Goal: Information Seeking & Learning: Learn about a topic

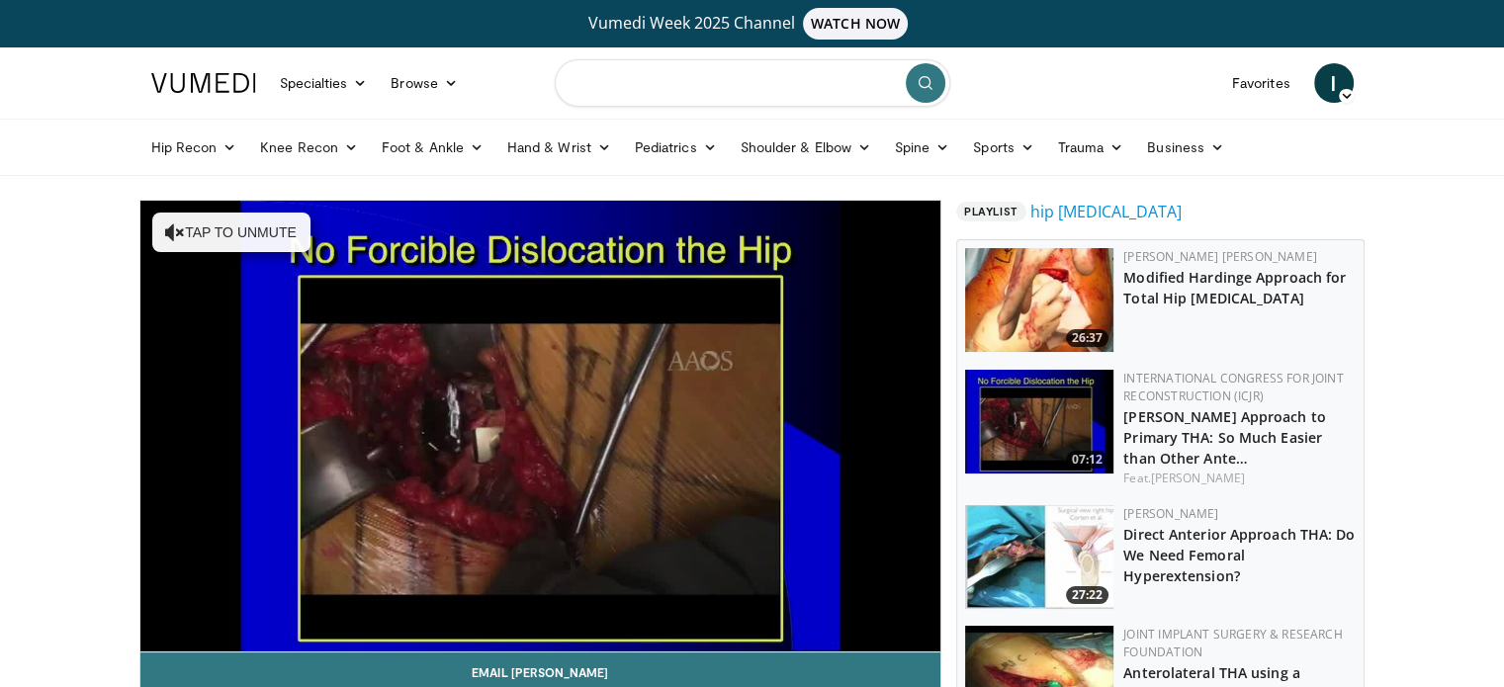
click at [762, 81] on input "Search topics, interventions" at bounding box center [752, 82] width 395 height 47
type input "**********"
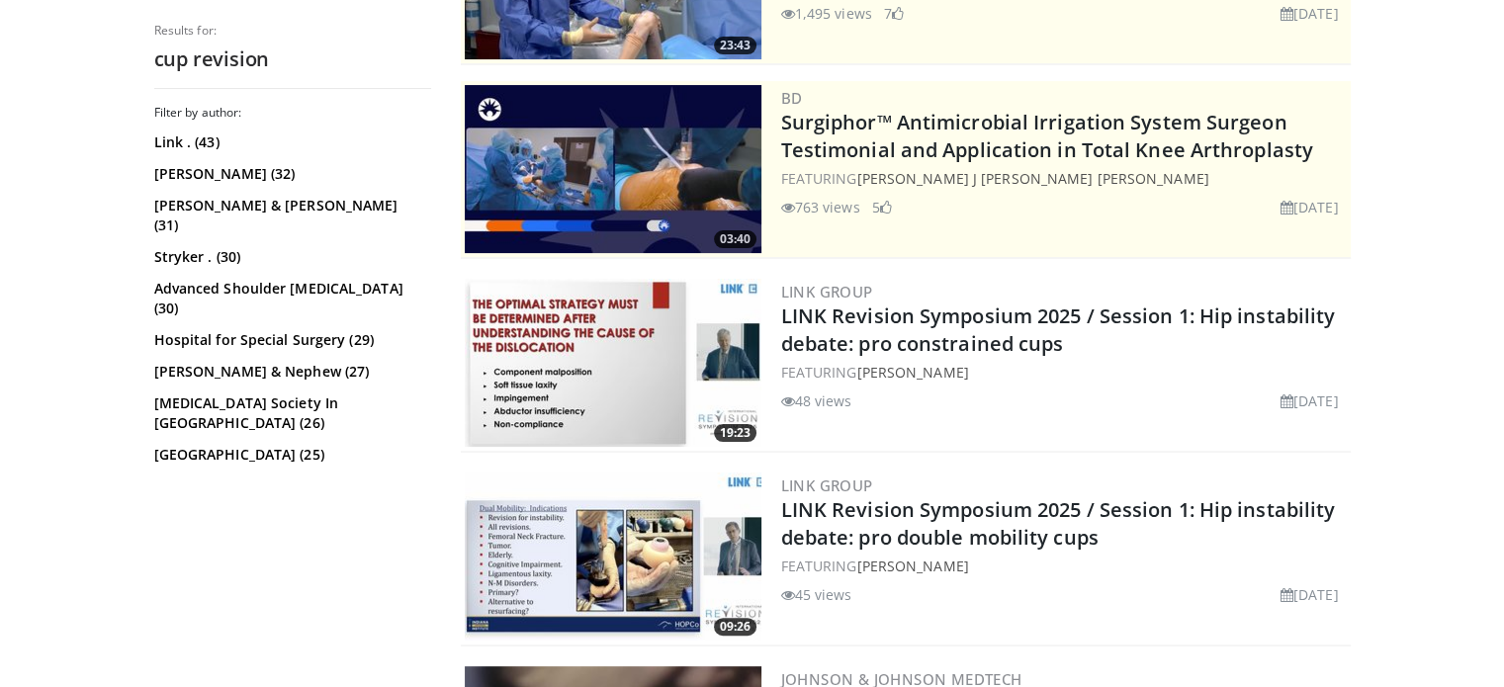
scroll to position [395, 0]
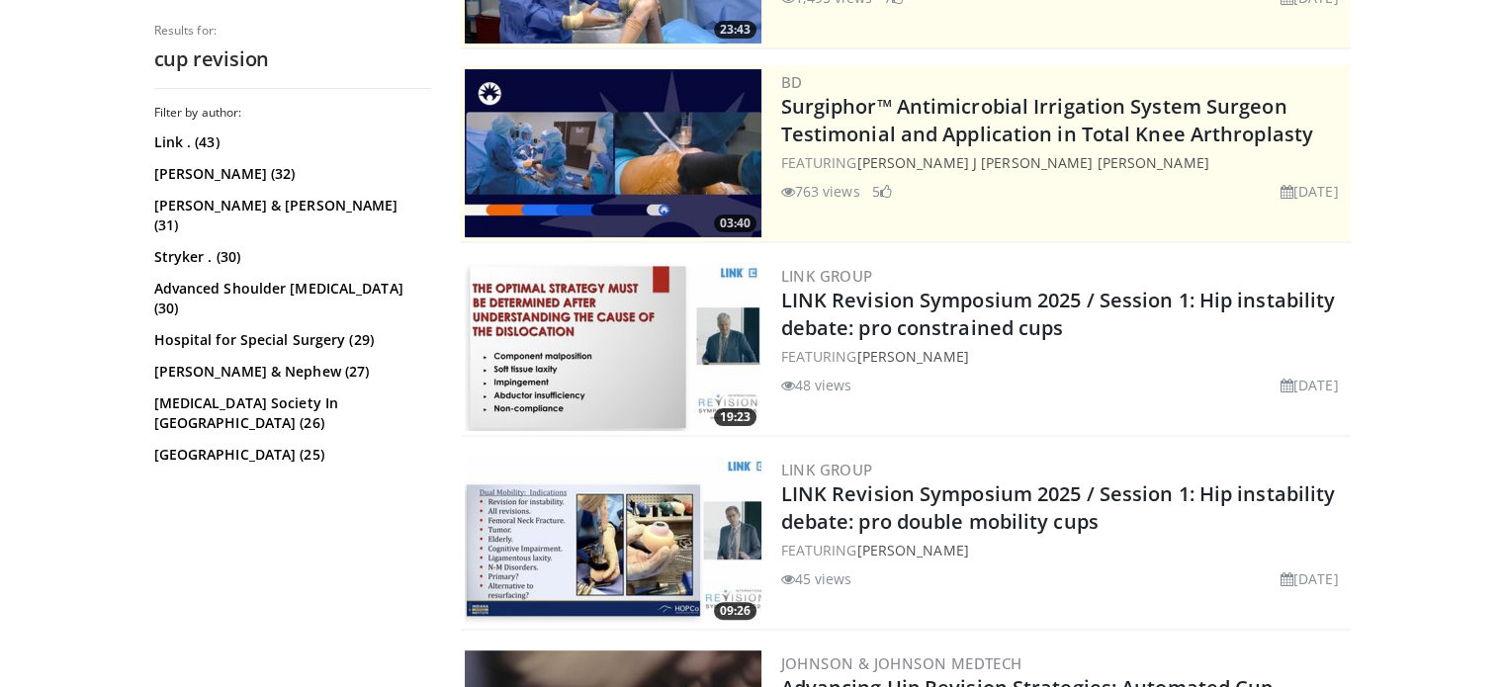
click at [605, 350] on img at bounding box center [613, 347] width 297 height 168
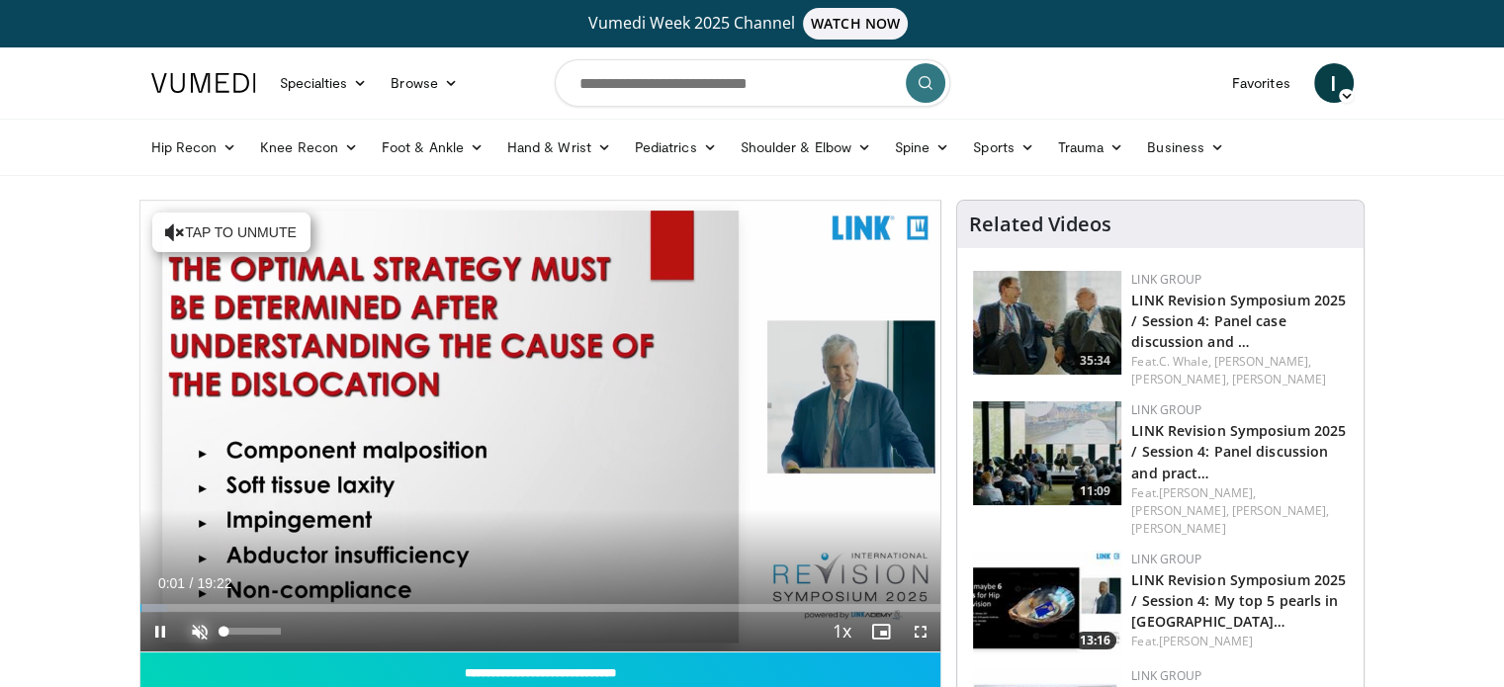
click at [202, 627] on span "Video Player" at bounding box center [200, 632] width 40 height 40
click at [236, 628] on div "21%" at bounding box center [252, 631] width 56 height 7
drag, startPoint x: 239, startPoint y: 625, endPoint x: 255, endPoint y: 626, distance: 15.8
click at [255, 628] on div "Volume Level" at bounding box center [240, 631] width 32 height 7
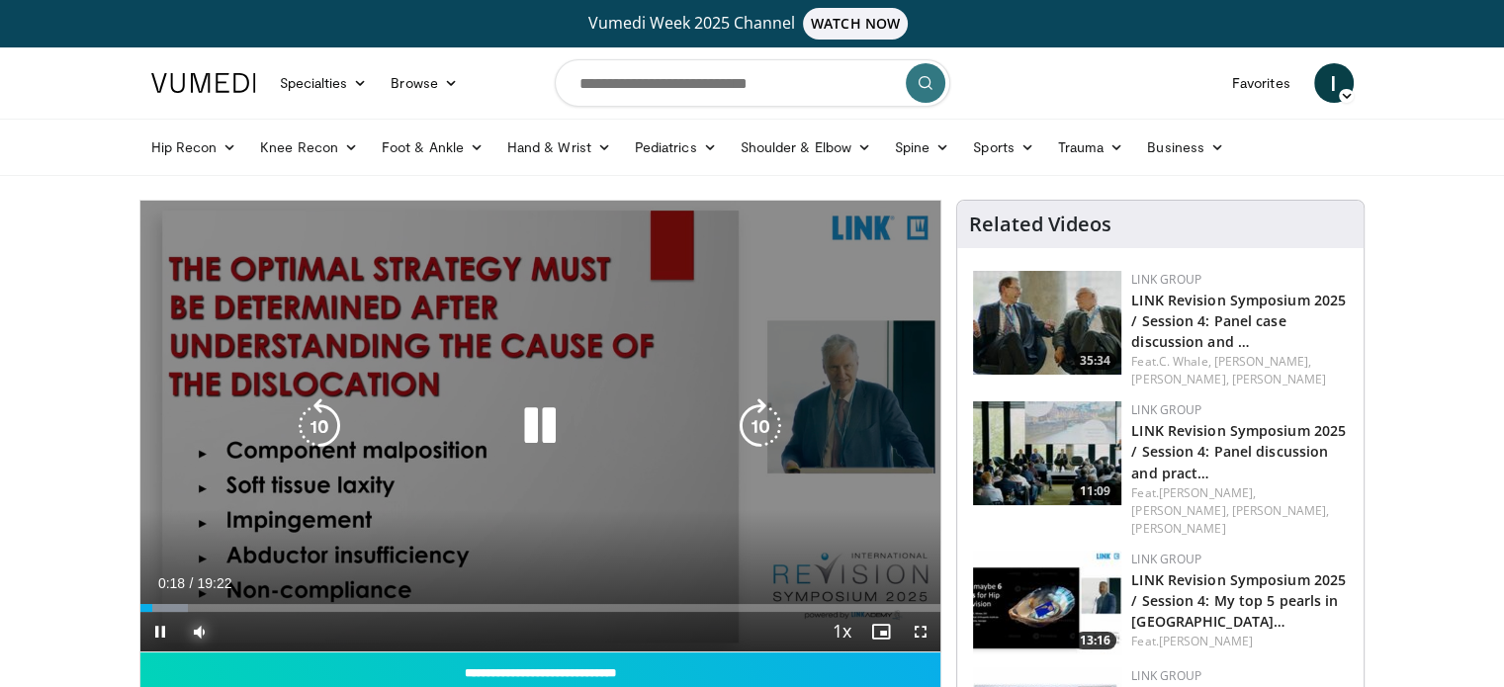
click at [167, 602] on div "Loaded : 5.97% 00:18 00:34" at bounding box center [540, 602] width 801 height 19
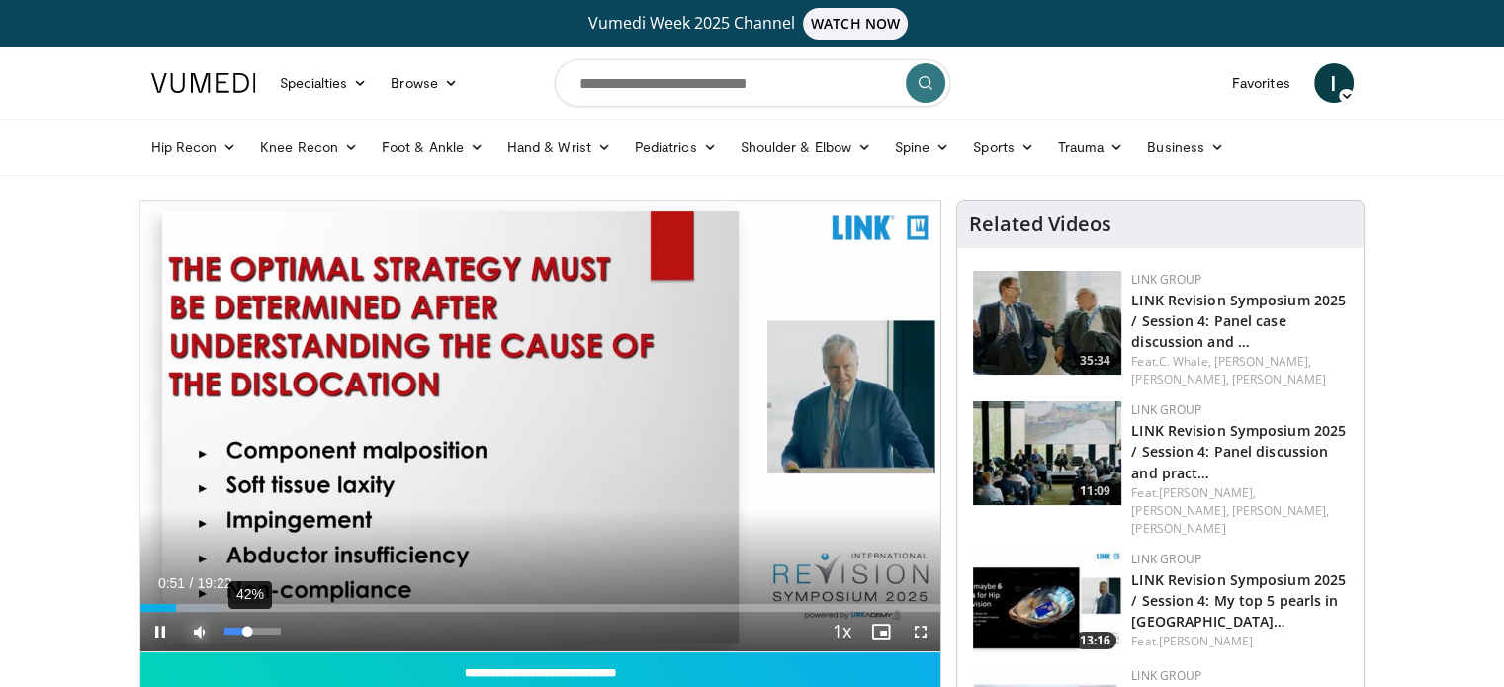
click at [247, 628] on div "42%" at bounding box center [252, 631] width 56 height 7
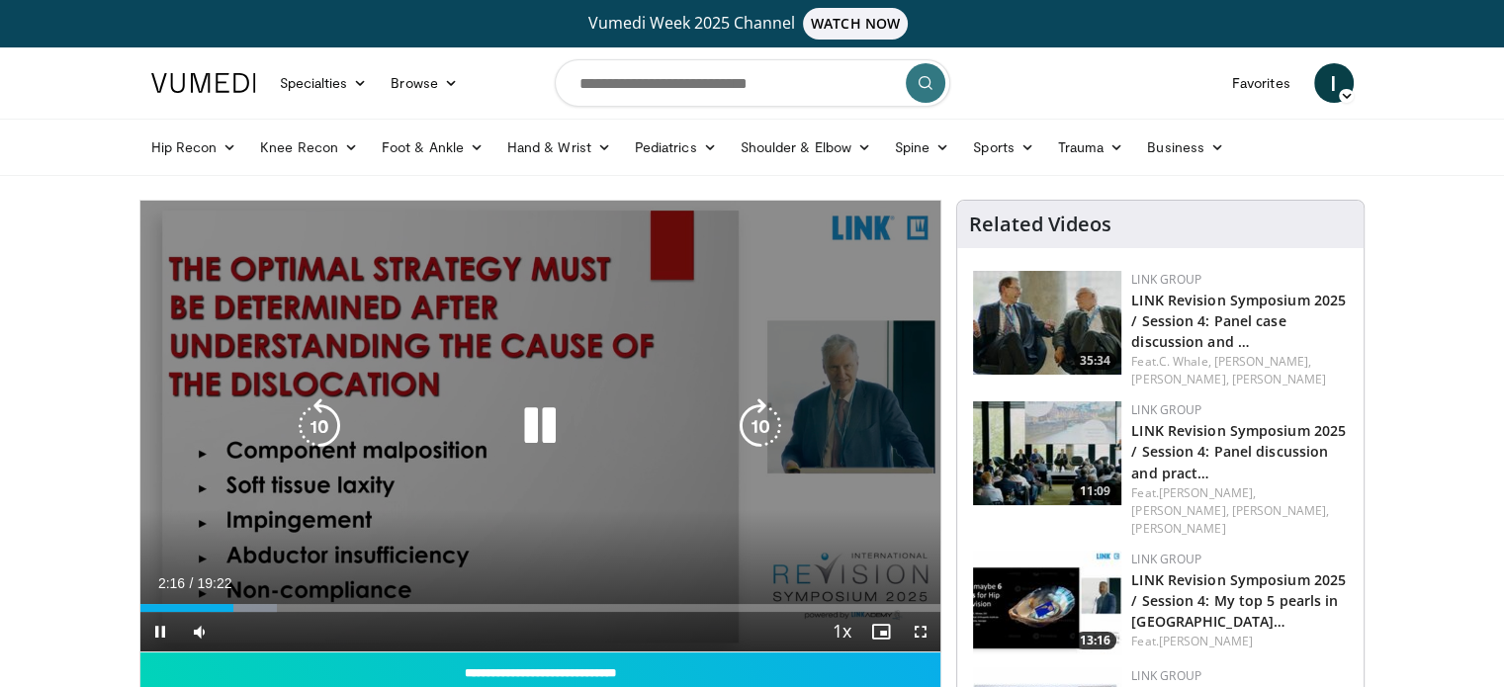
click at [526, 428] on icon "Video Player" at bounding box center [539, 425] width 55 height 55
click at [532, 431] on icon "Video Player" at bounding box center [539, 425] width 55 height 55
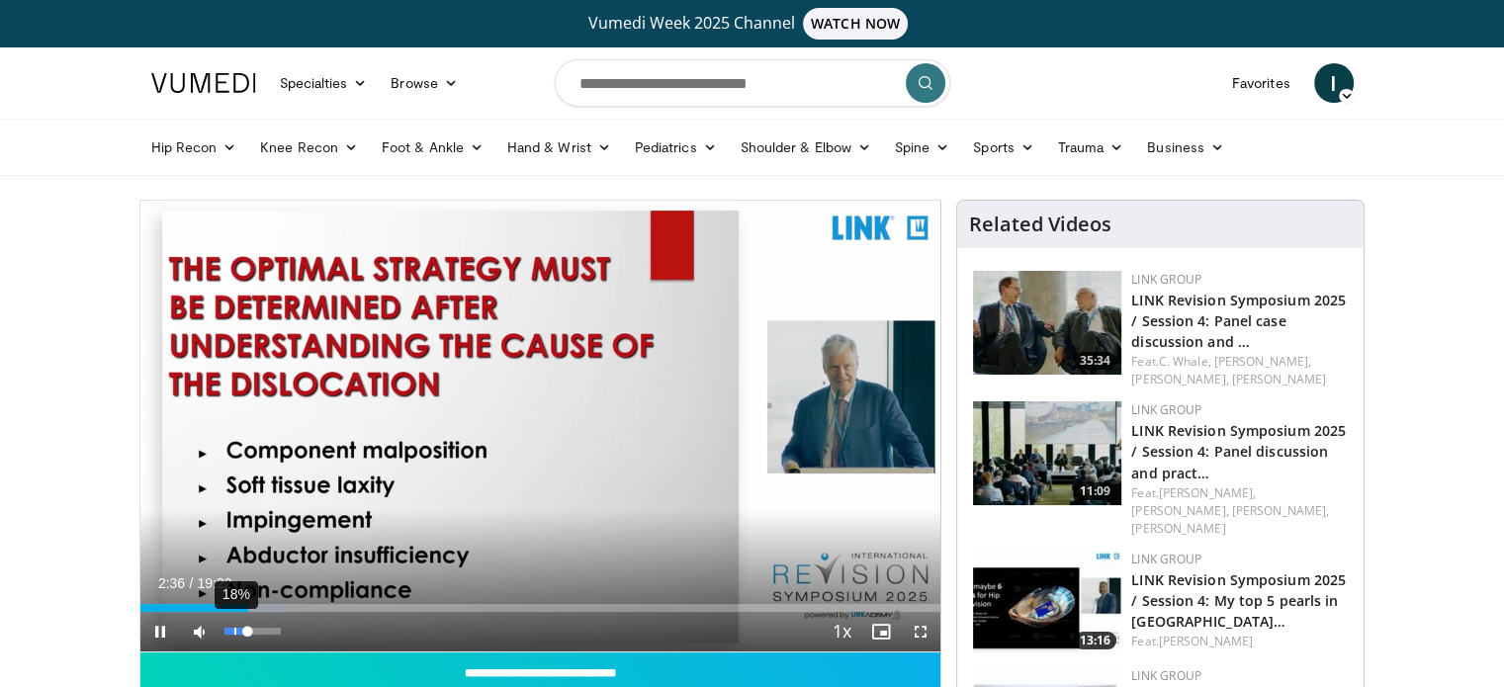
click at [232, 628] on div "Volume Level" at bounding box center [236, 631] width 24 height 7
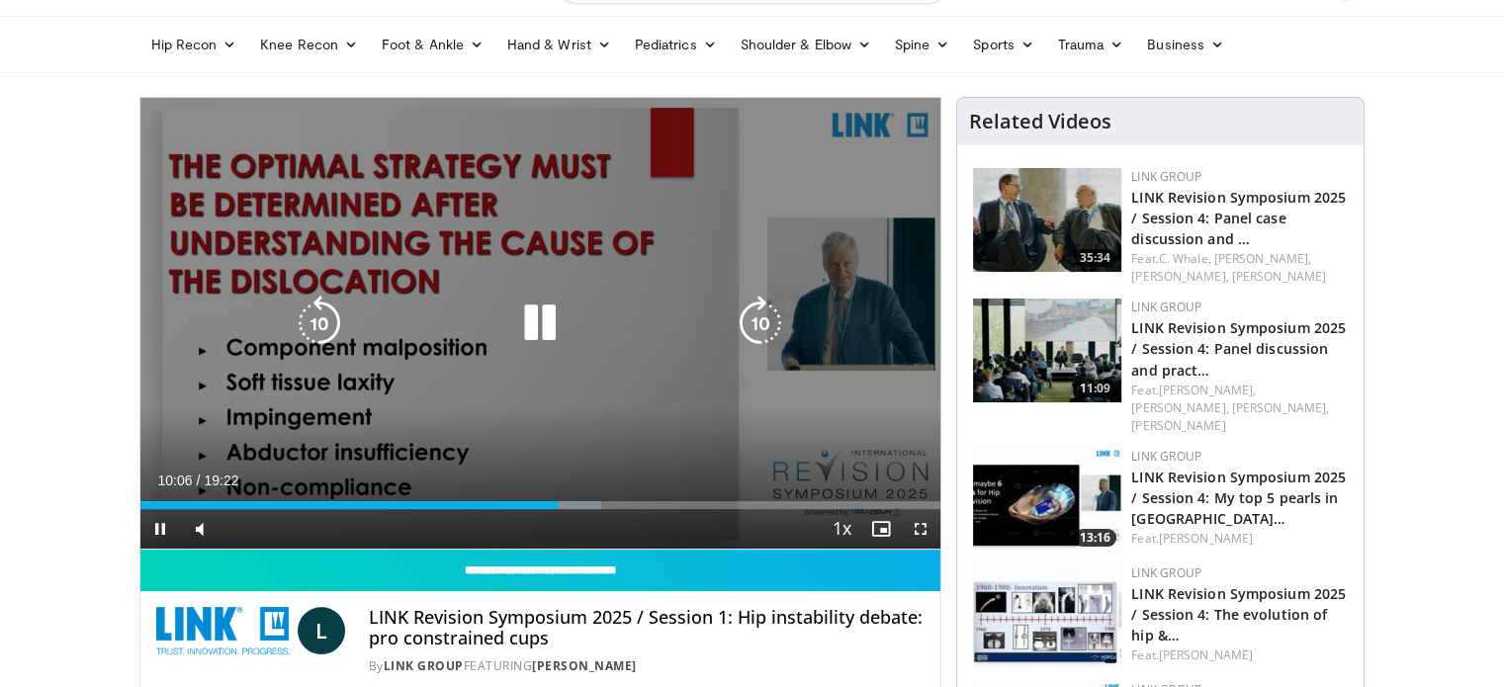
scroll to position [99, 0]
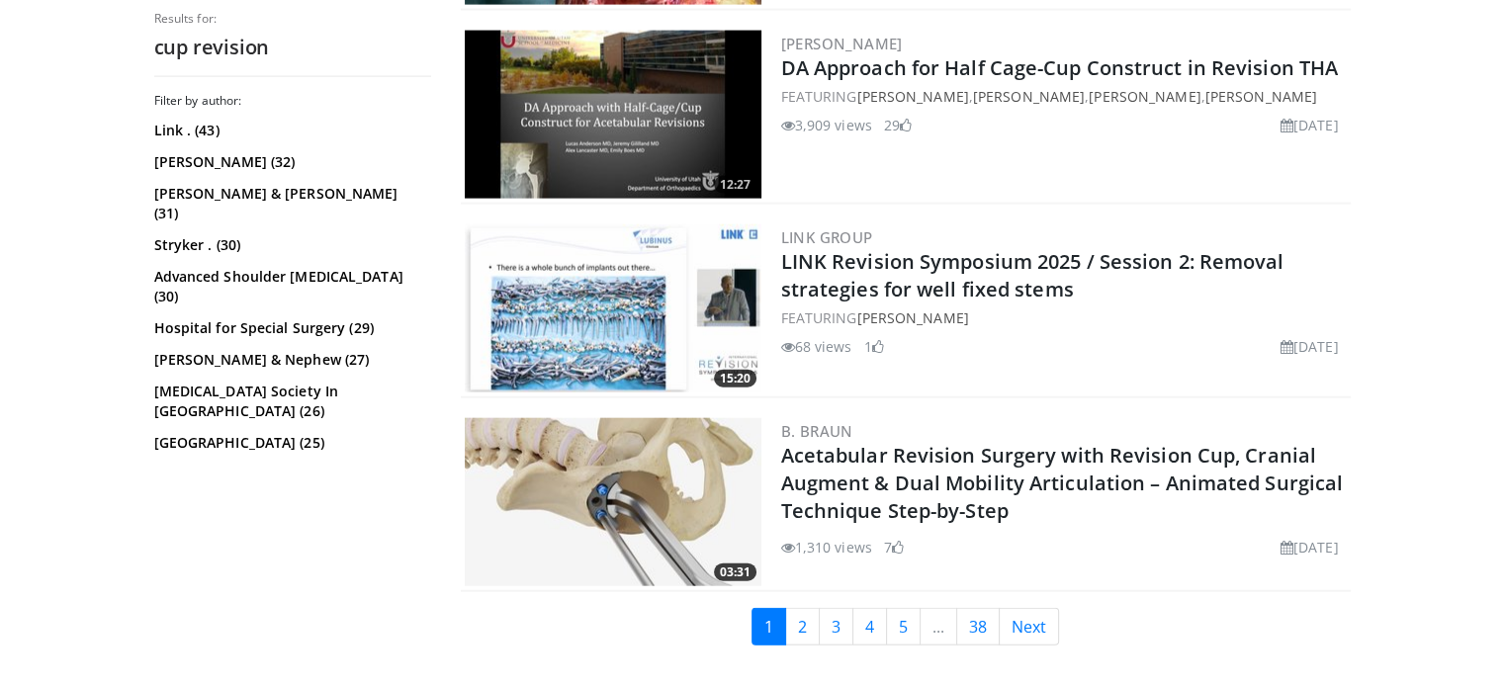
scroll to position [4548, 0]
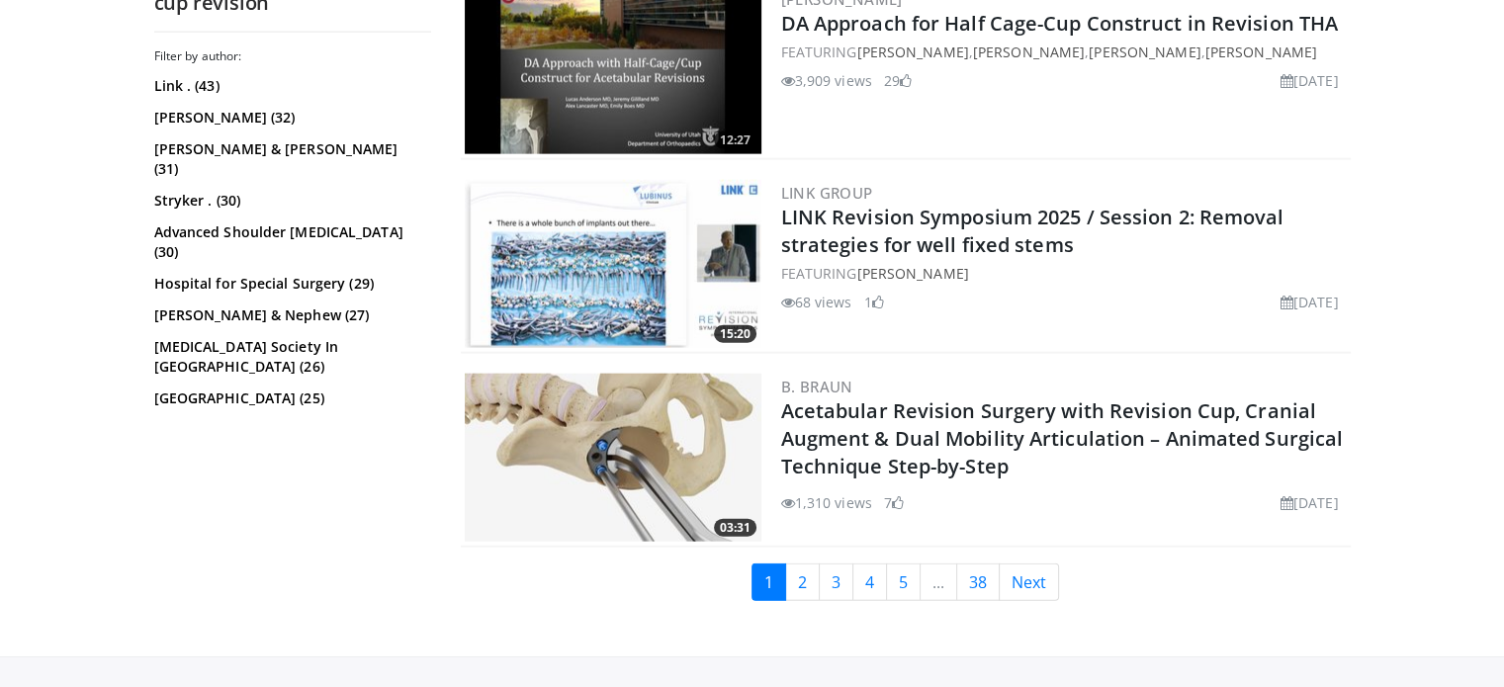
click at [609, 436] on img at bounding box center [613, 458] width 297 height 168
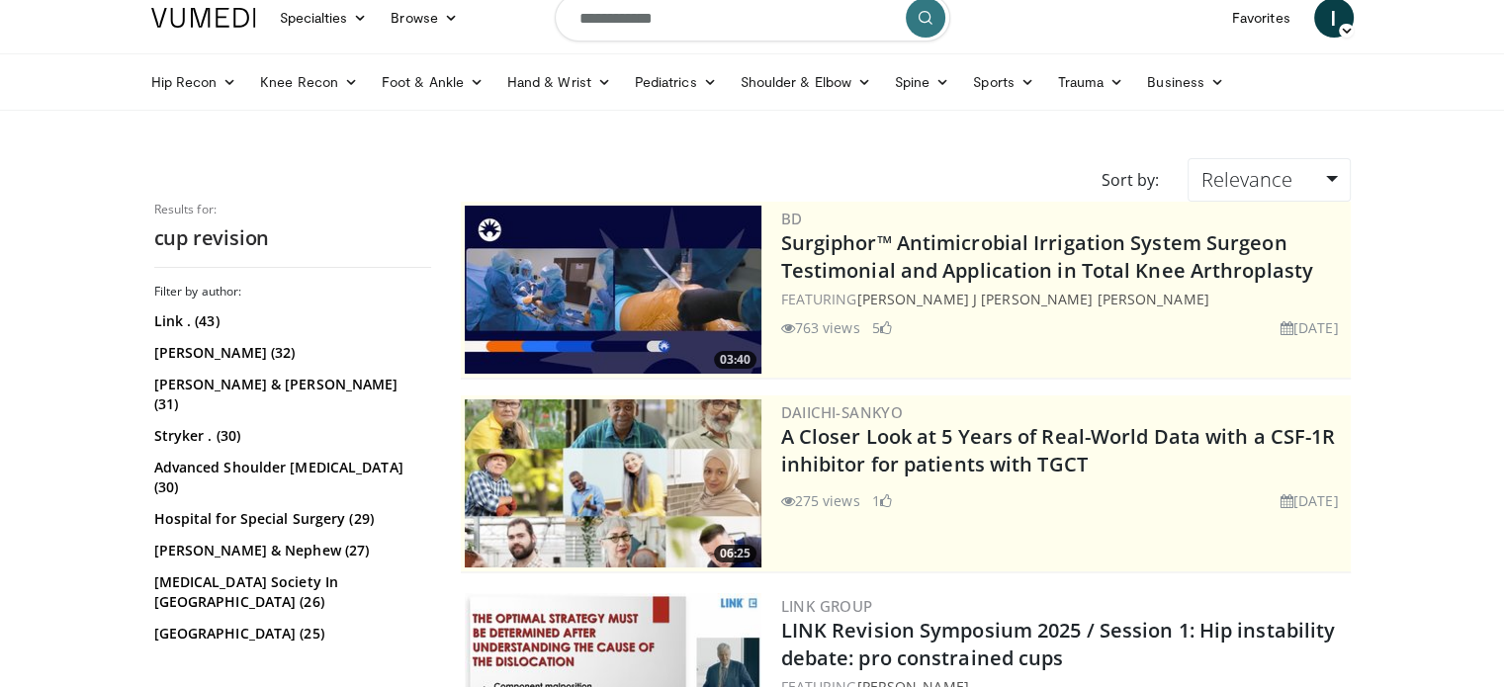
scroll to position [0, 0]
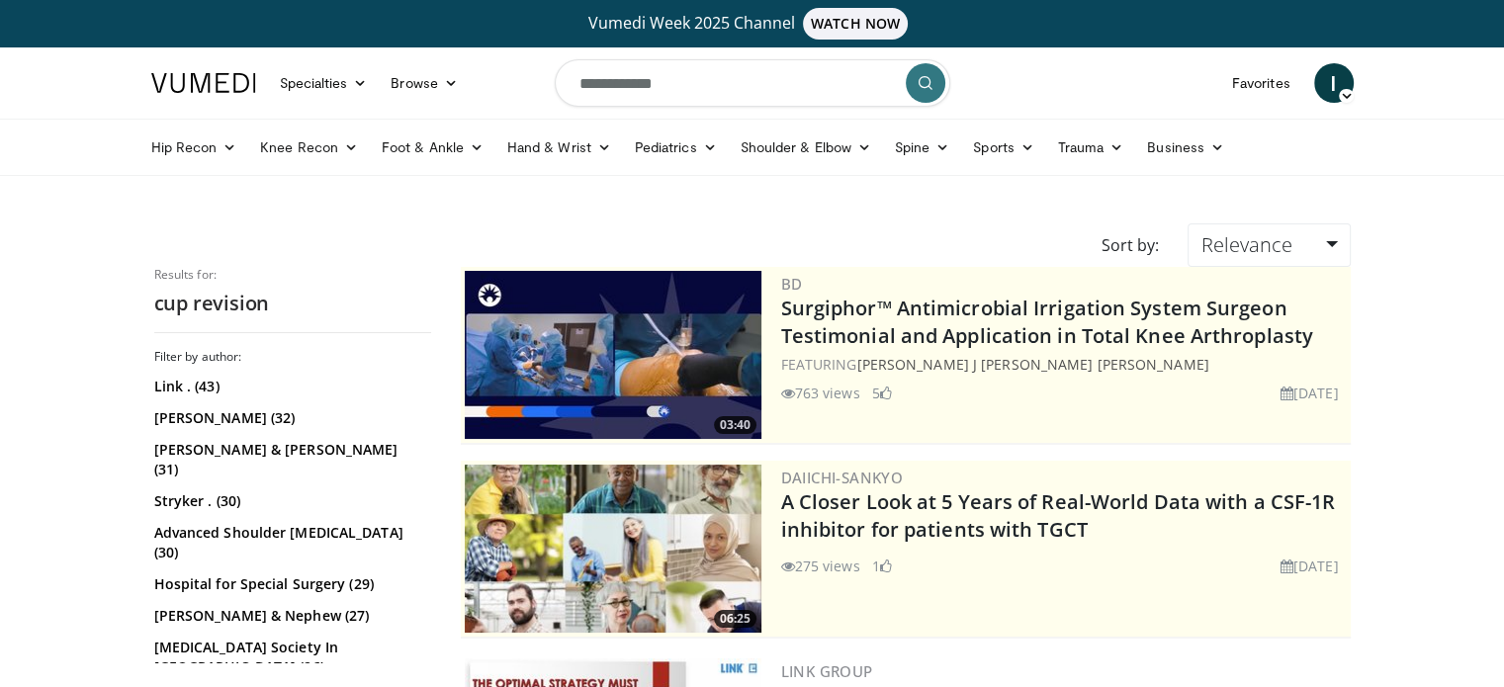
click at [700, 94] on input "**********" at bounding box center [752, 82] width 395 height 47
click at [890, 84] on button "button" at bounding box center [882, 83] width 40 height 40
type input "**********"
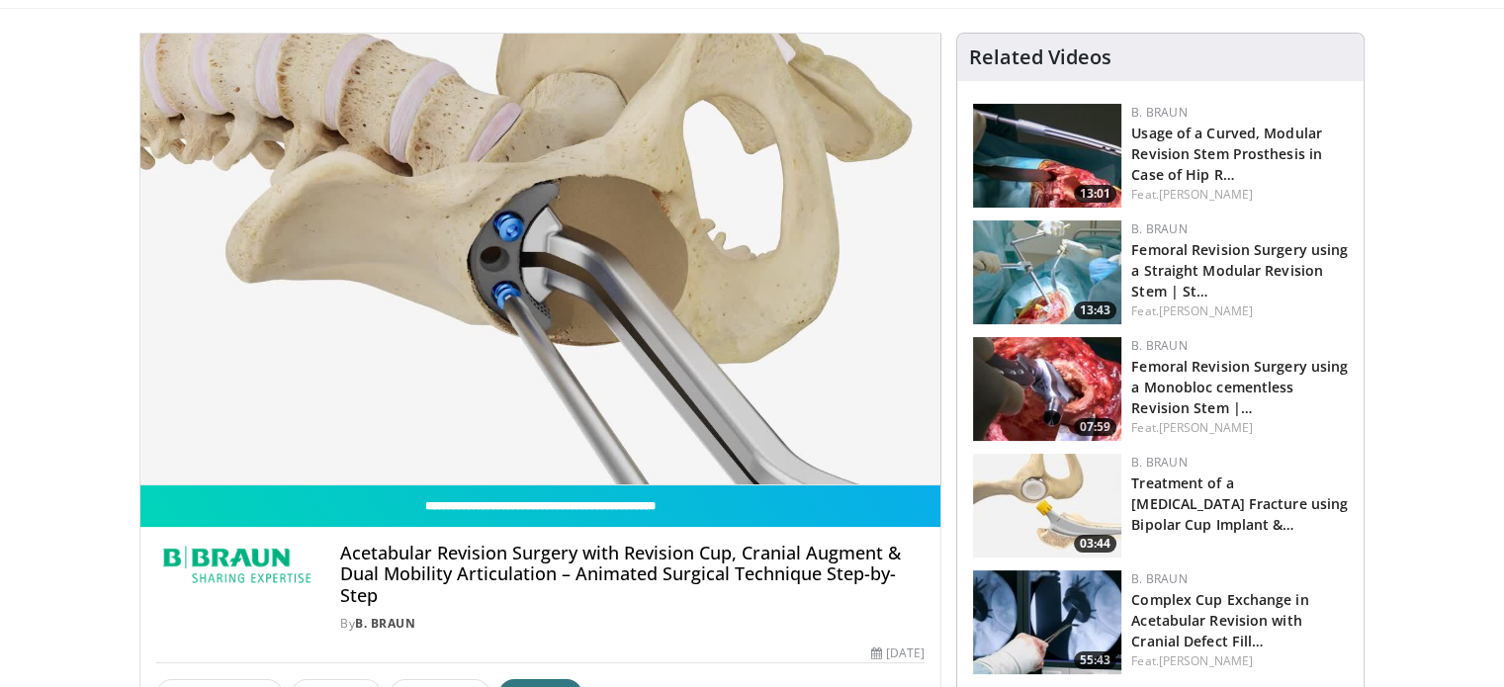
scroll to position [198, 0]
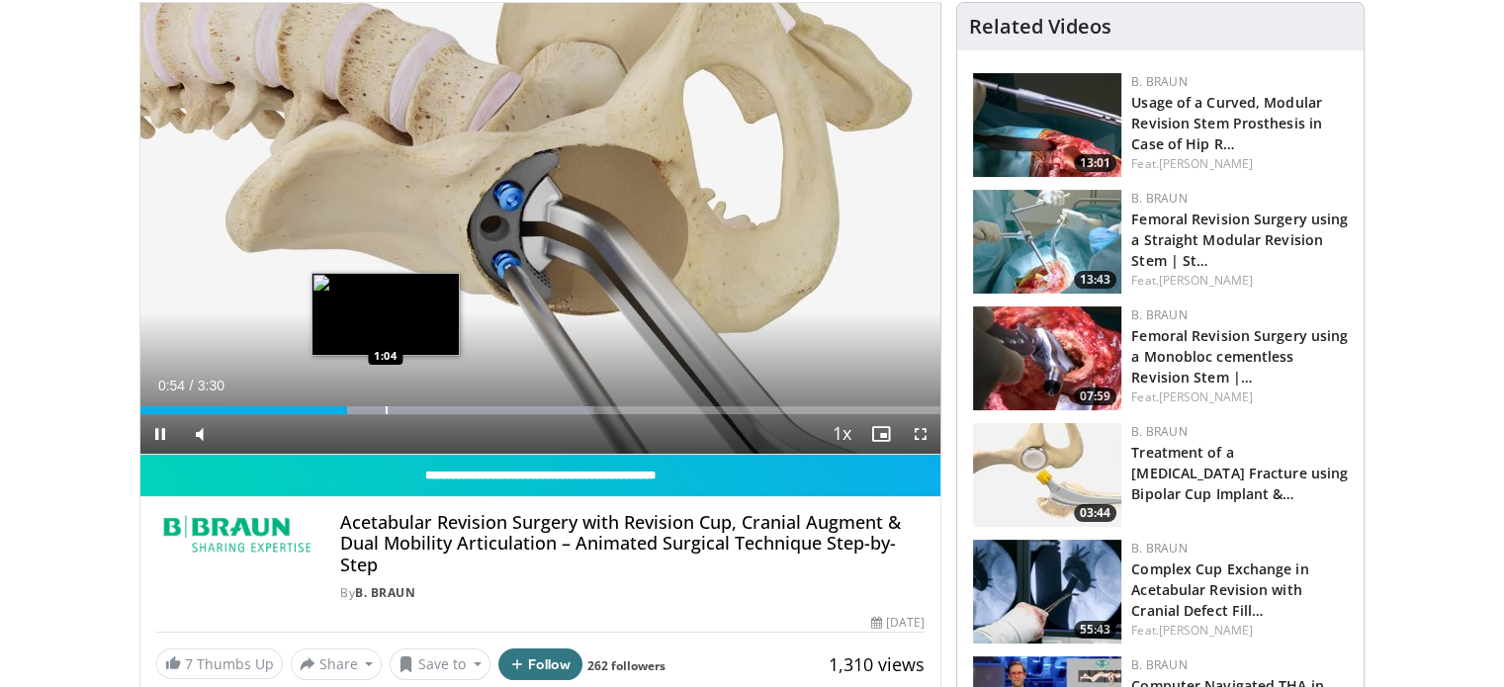
click at [384, 407] on div "Loaded : 56.60% 0:54 1:04" at bounding box center [540, 410] width 801 height 8
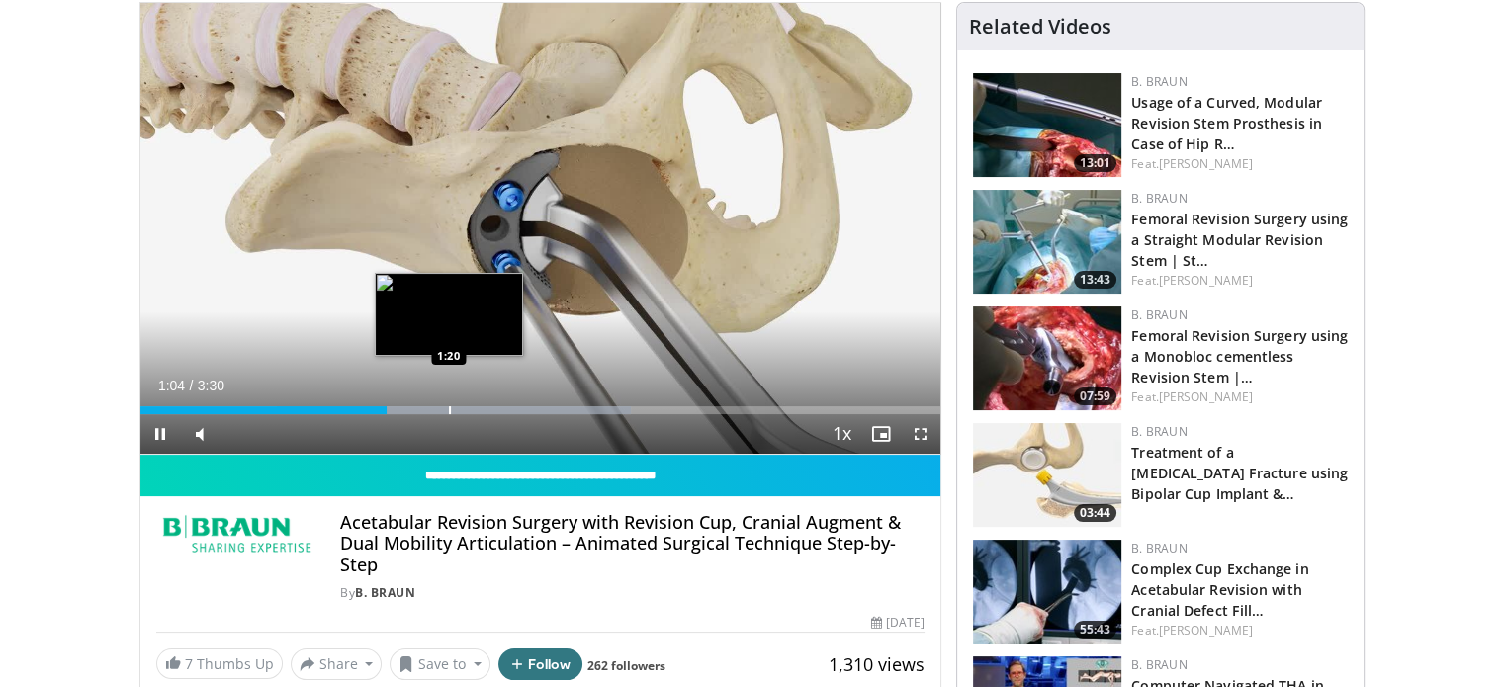
click at [451, 410] on div "Progress Bar" at bounding box center [450, 410] width 2 height 8
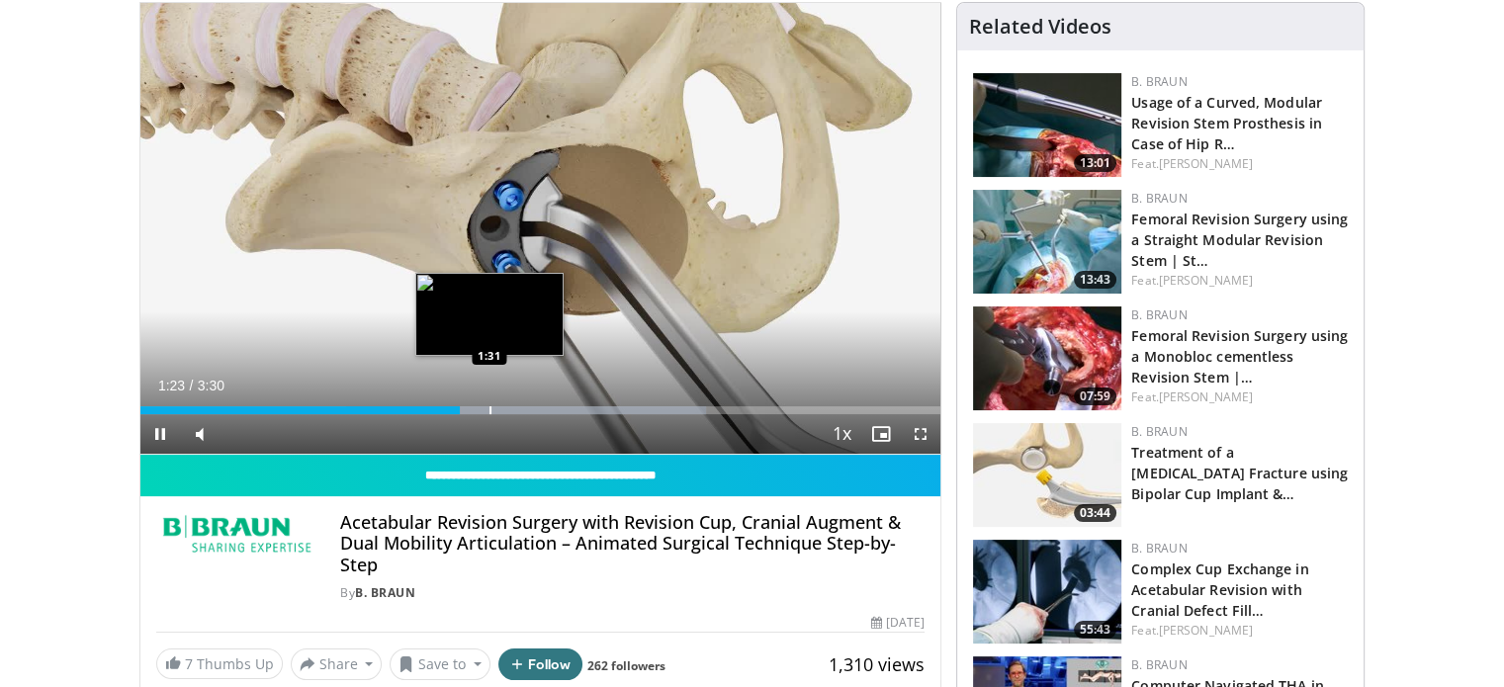
click at [489, 410] on div "Progress Bar" at bounding box center [490, 410] width 2 height 8
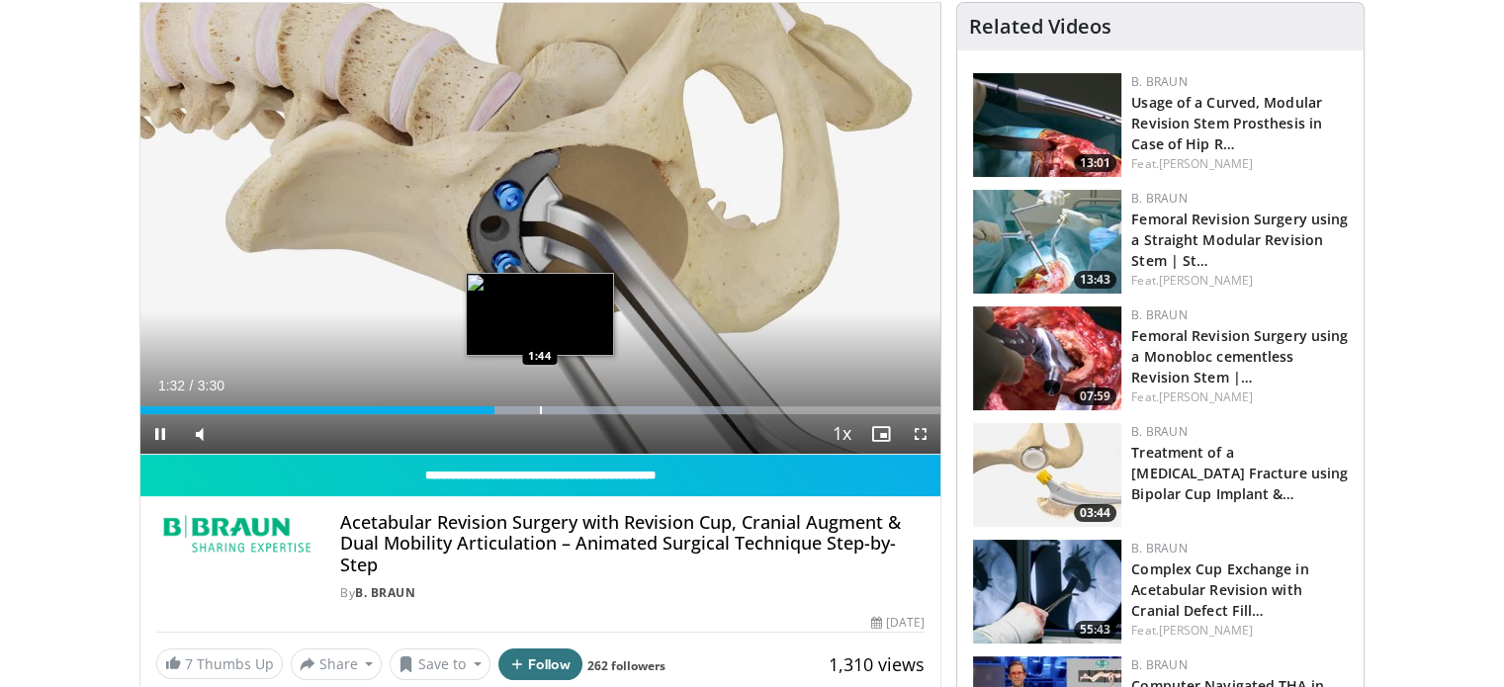
click at [542, 406] on div "Loaded : 75.49% 1:33 1:44" at bounding box center [540, 404] width 801 height 19
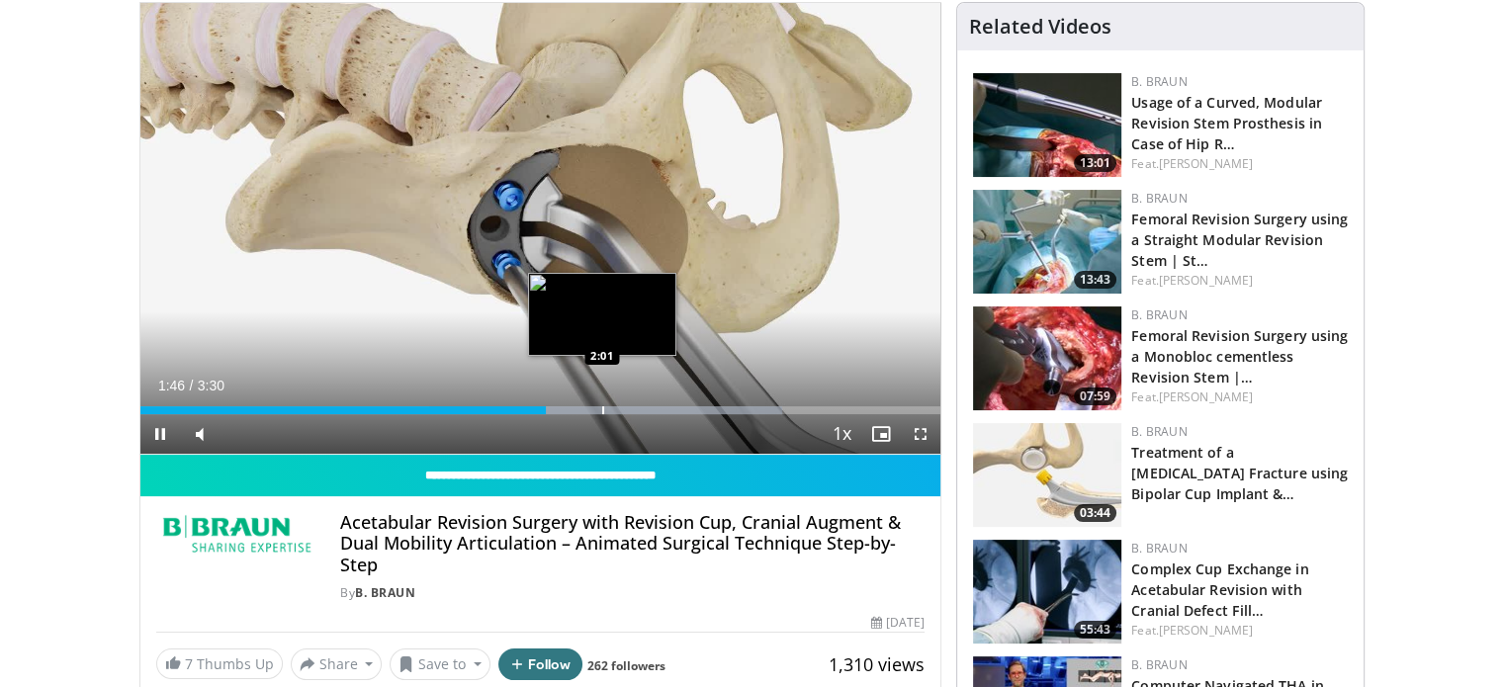
click at [602, 409] on div "Progress Bar" at bounding box center [603, 410] width 2 height 8
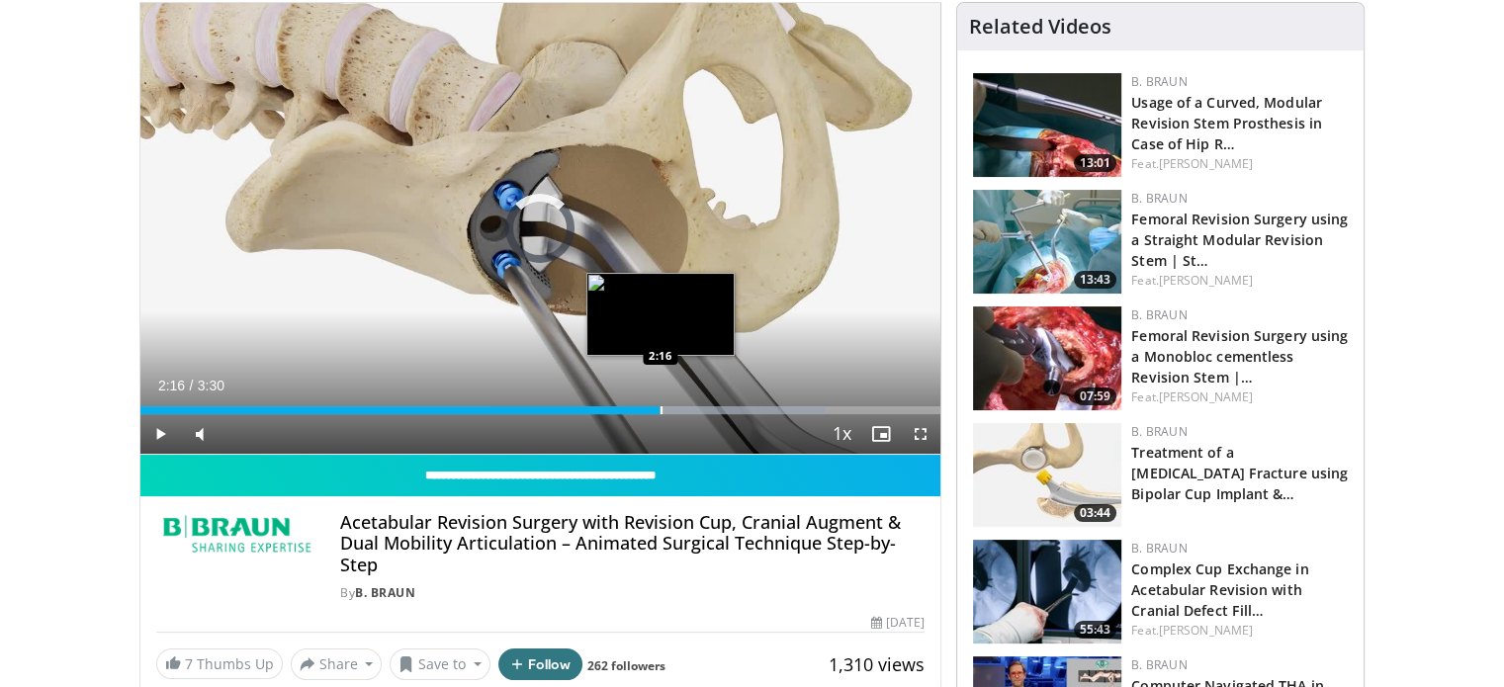
click at [660, 406] on div "Progress Bar" at bounding box center [661, 410] width 2 height 8
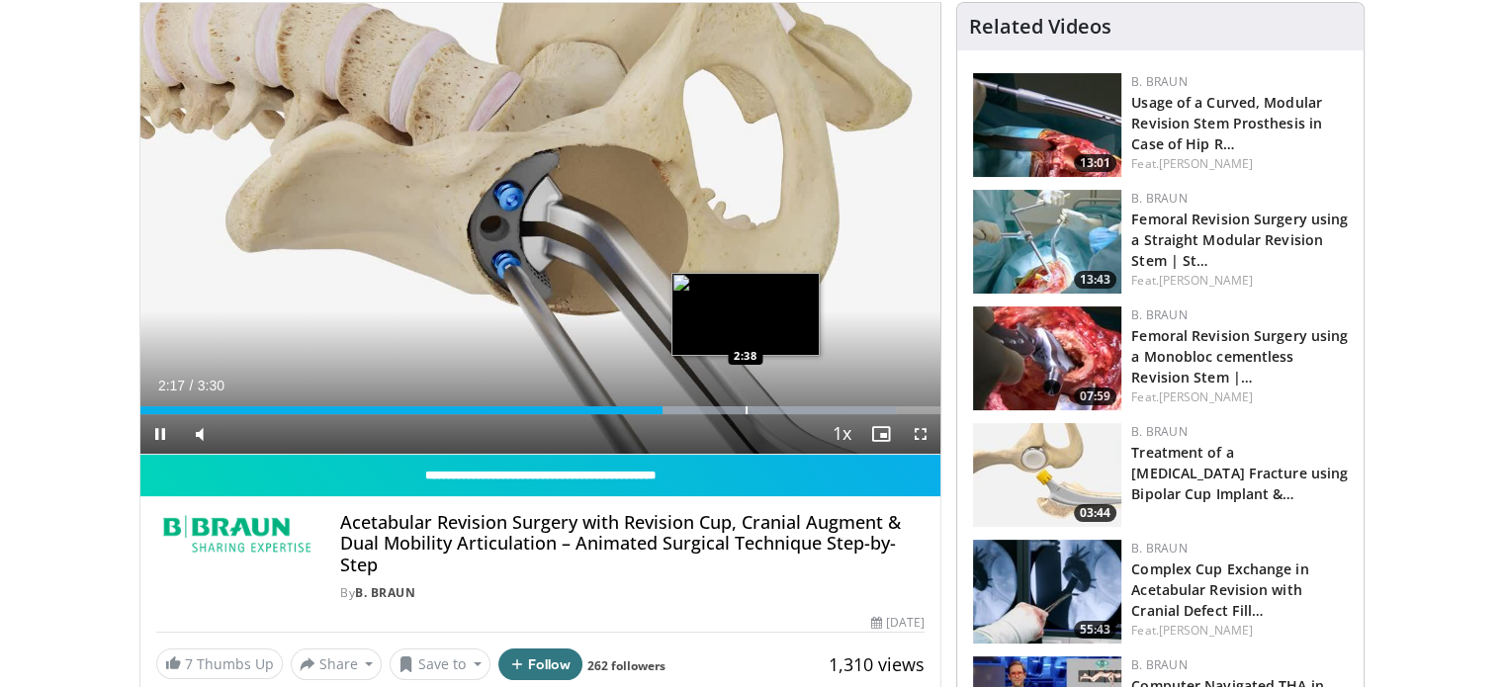
click at [747, 409] on div "Progress Bar" at bounding box center [746, 410] width 2 height 8
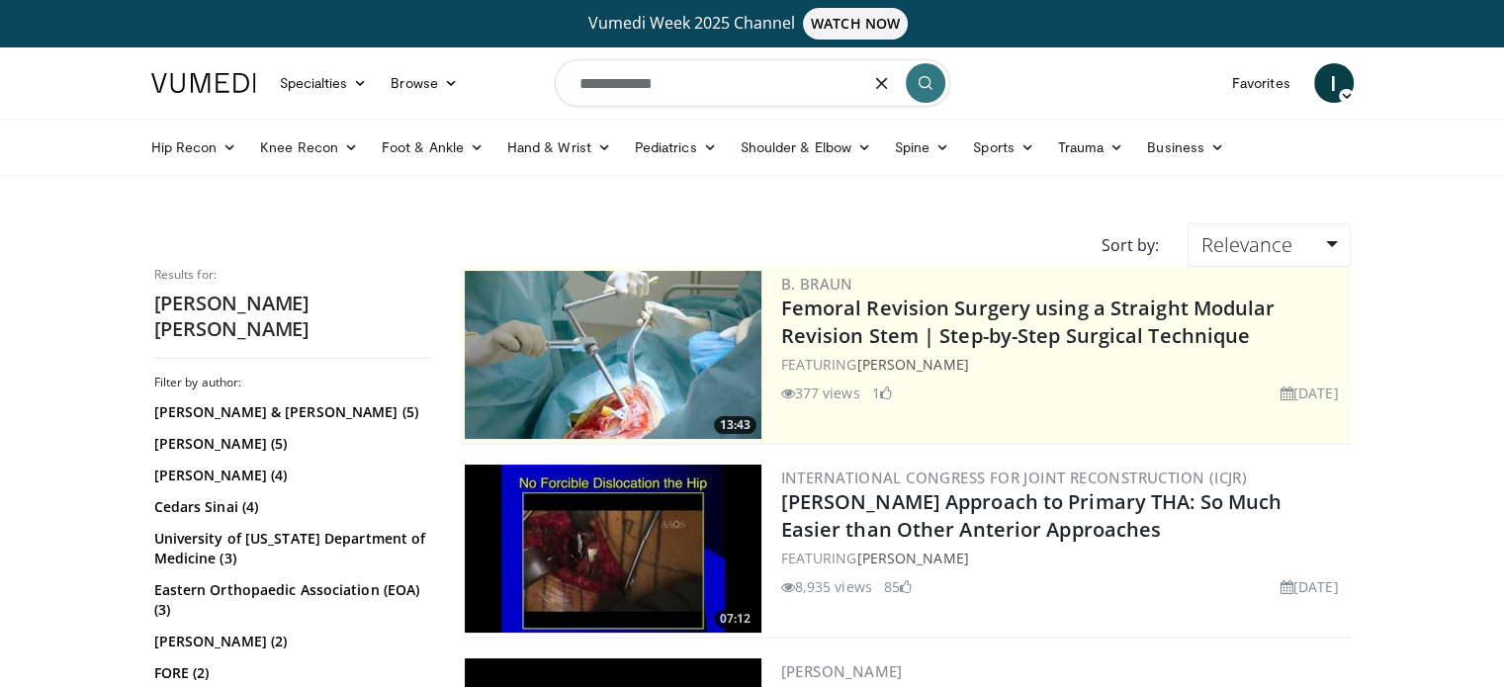
click at [754, 96] on input "**********" at bounding box center [752, 82] width 395 height 47
type input "**********"
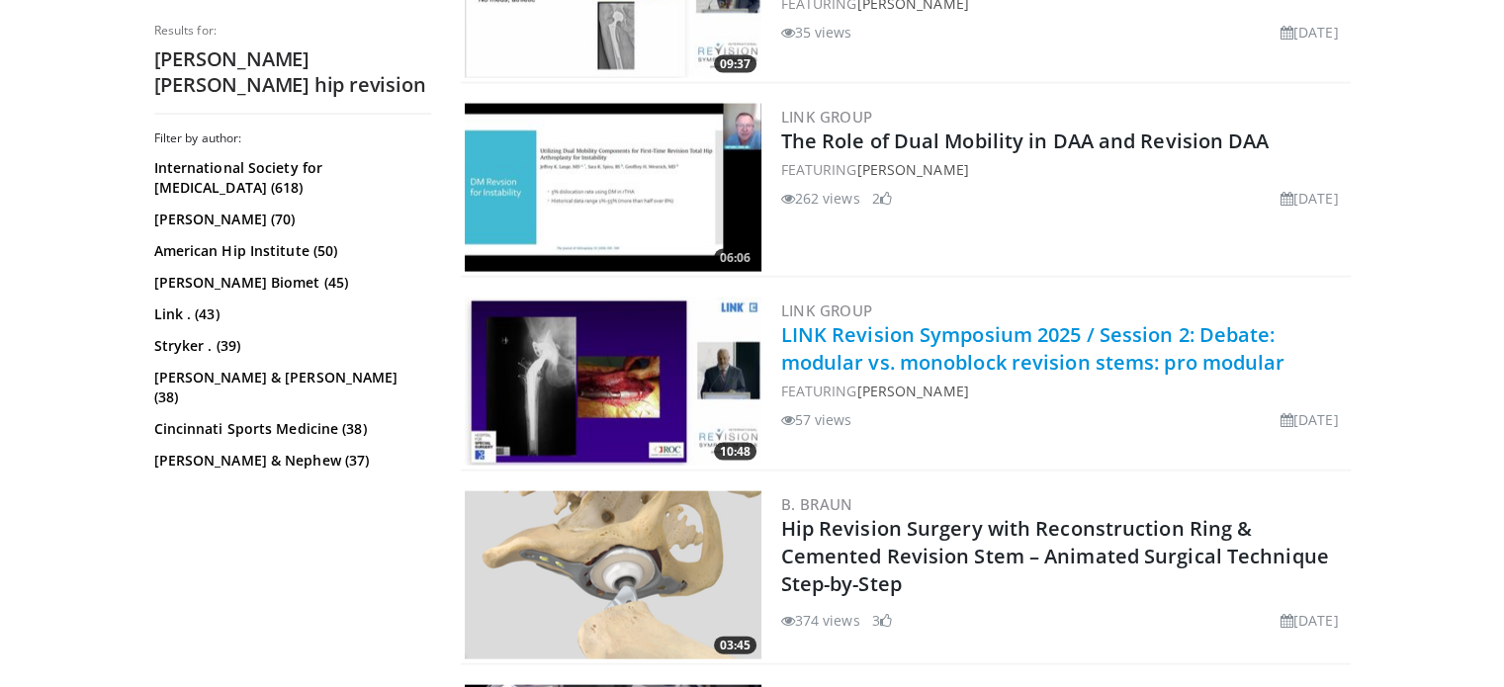
scroll to position [4350, 0]
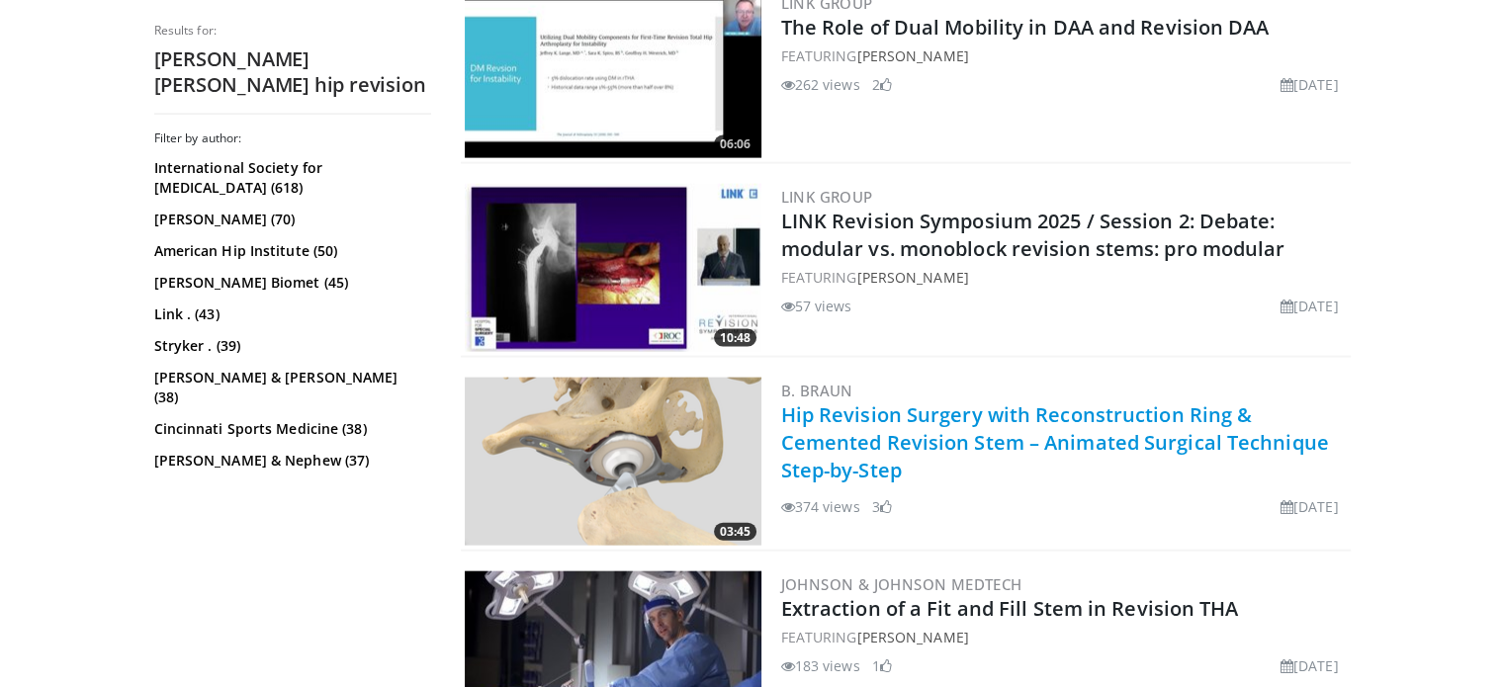
click at [912, 428] on link "Hip Revision Surgery with Reconstruction Ring & Cemented Revision Stem – Animat…" at bounding box center [1055, 442] width 548 height 82
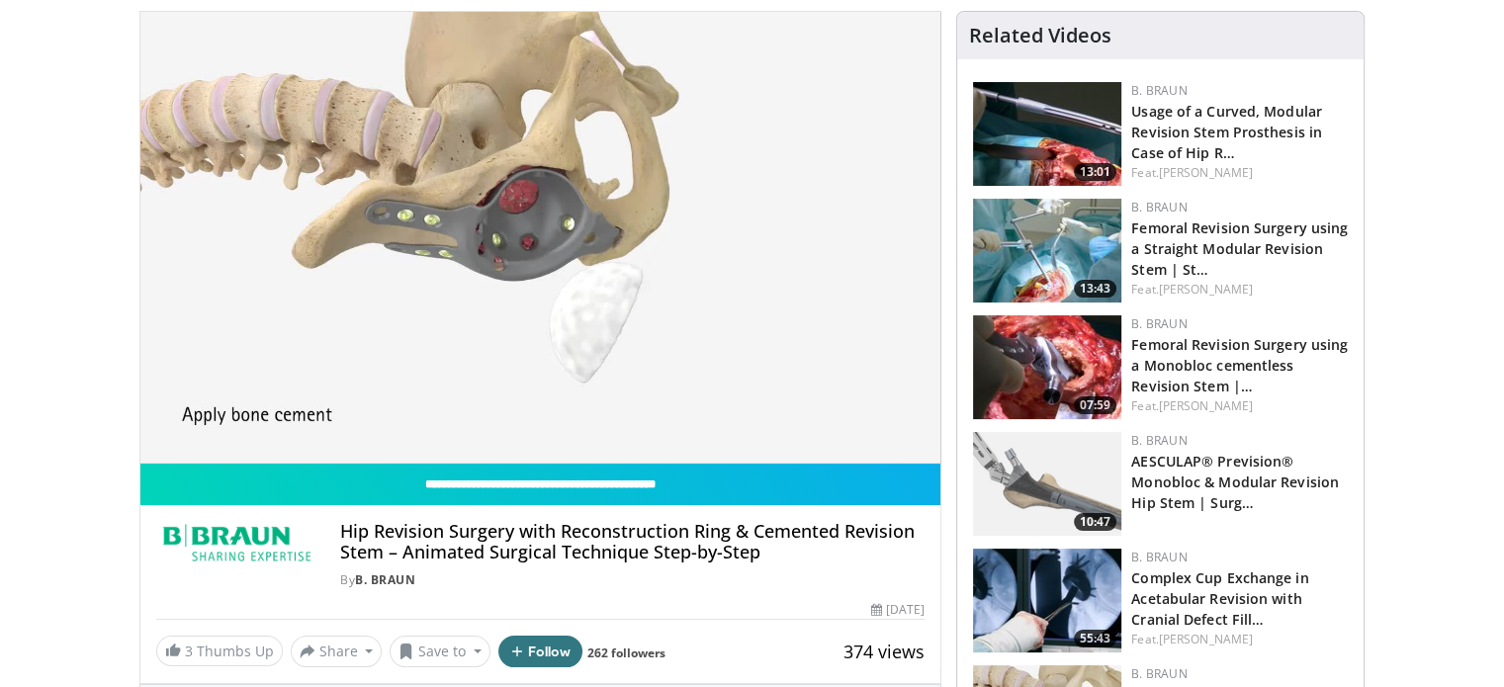
scroll to position [198, 0]
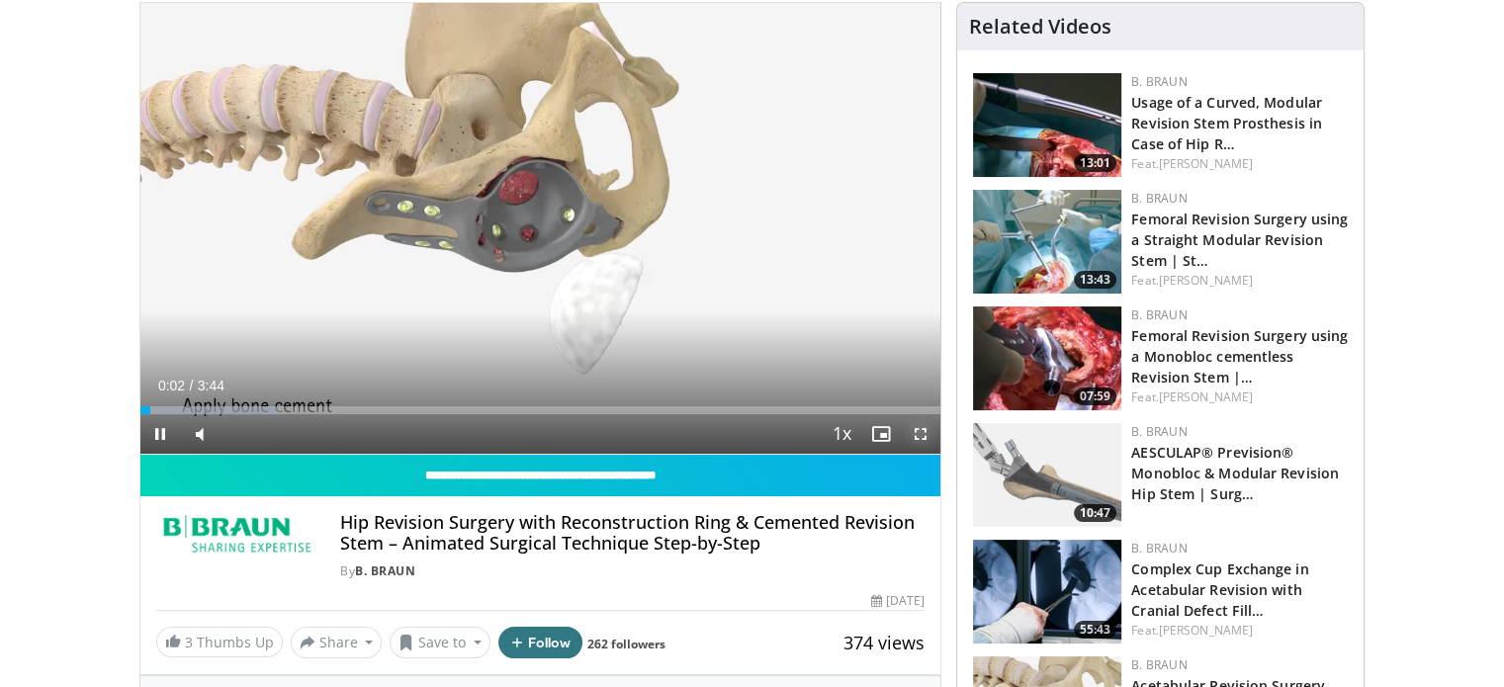
click at [928, 426] on span "Video Player" at bounding box center [921, 434] width 40 height 40
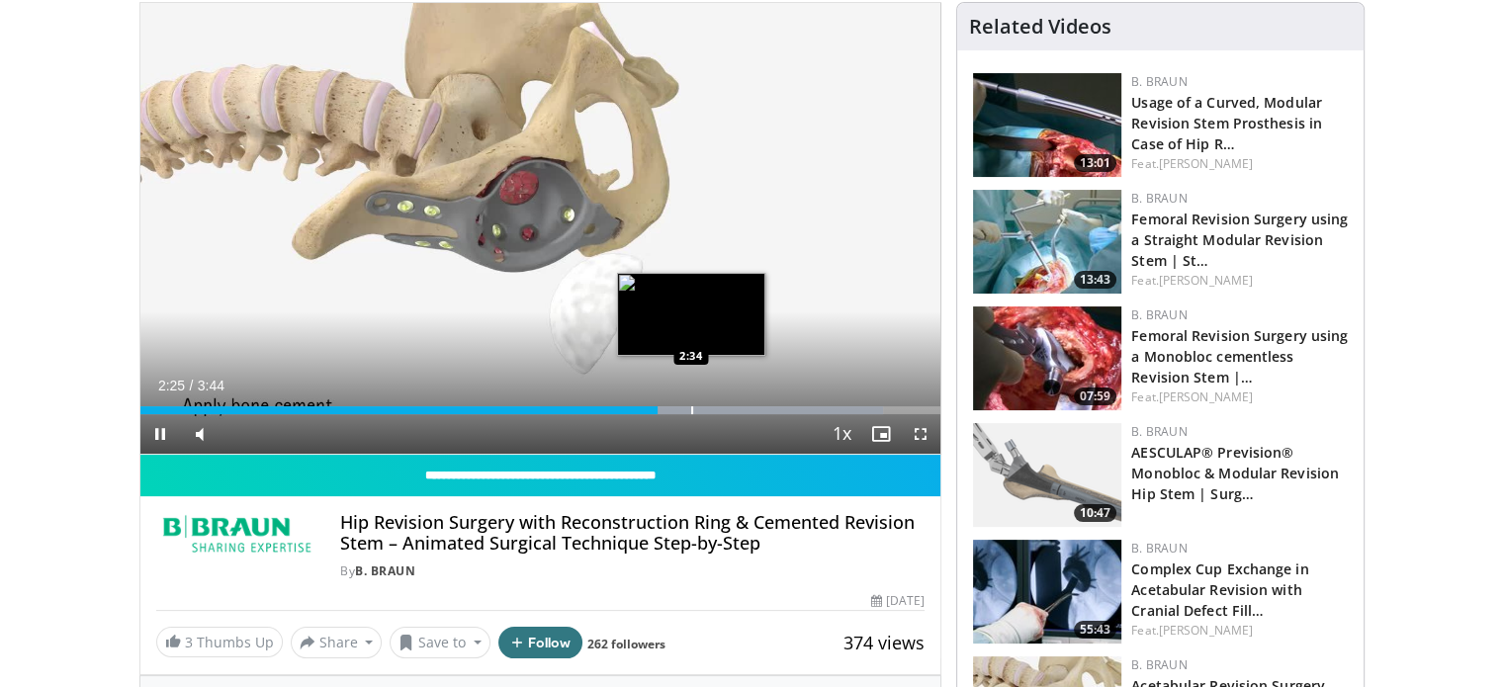
click at [690, 404] on div "Loaded : 92.80% 2:25 2:34" at bounding box center [540, 404] width 801 height 19
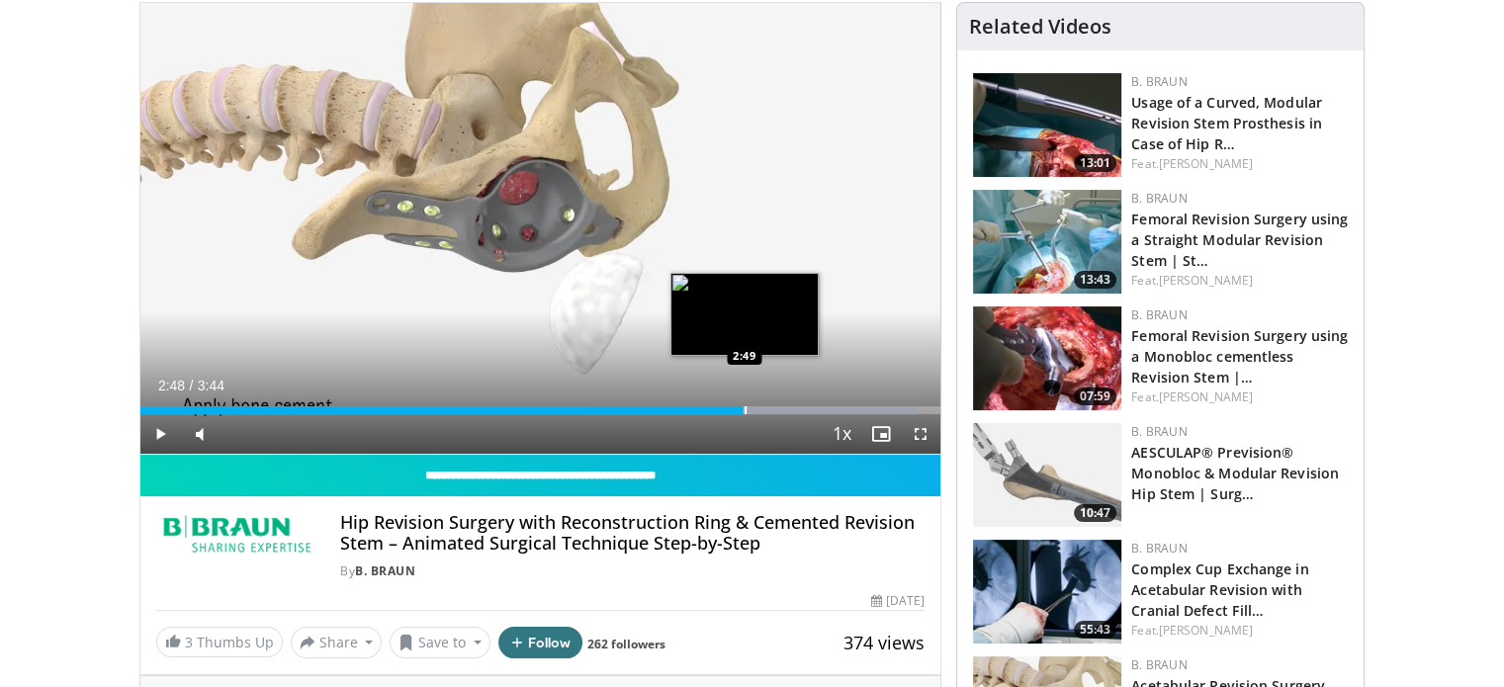
click at [742, 406] on div "Loaded : 97.22% 2:48 2:49" at bounding box center [540, 410] width 801 height 8
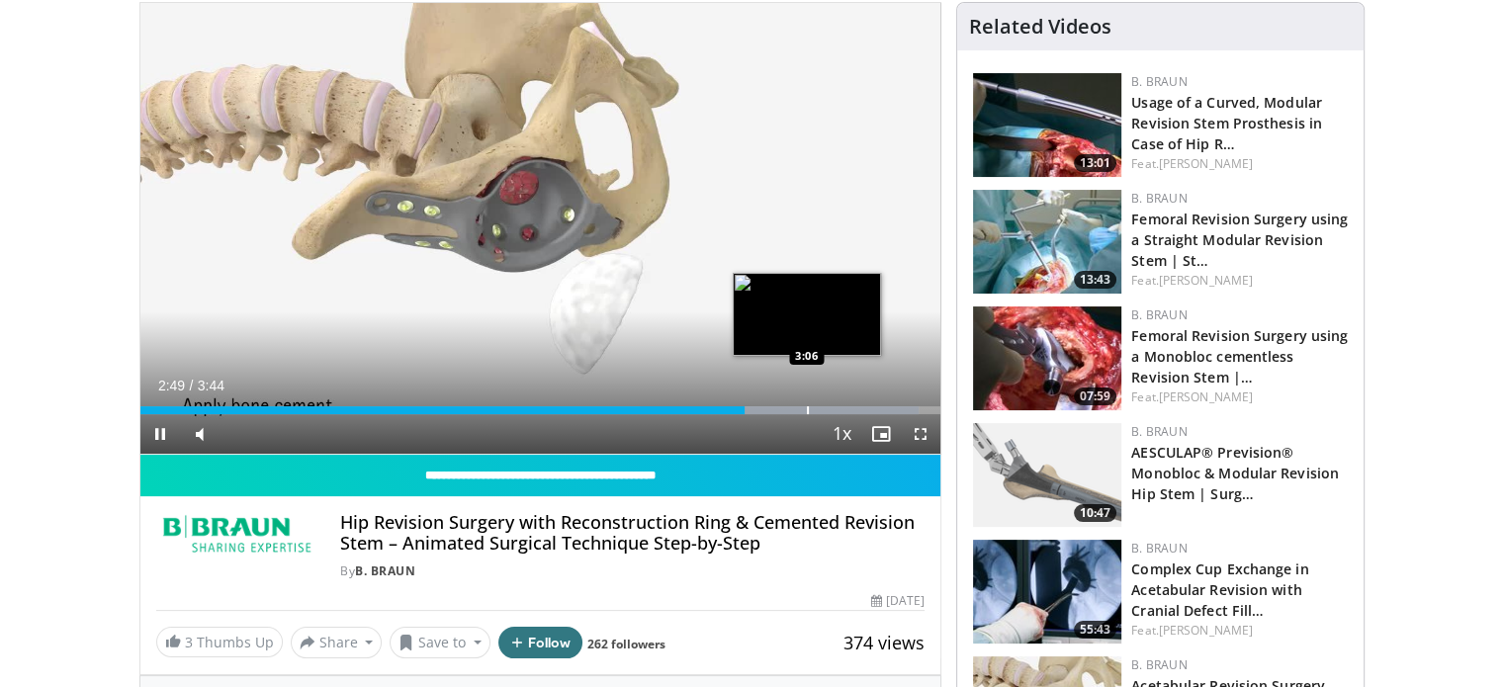
click at [810, 401] on div "Loaded : 97.22% 2:49 3:06" at bounding box center [540, 404] width 801 height 19
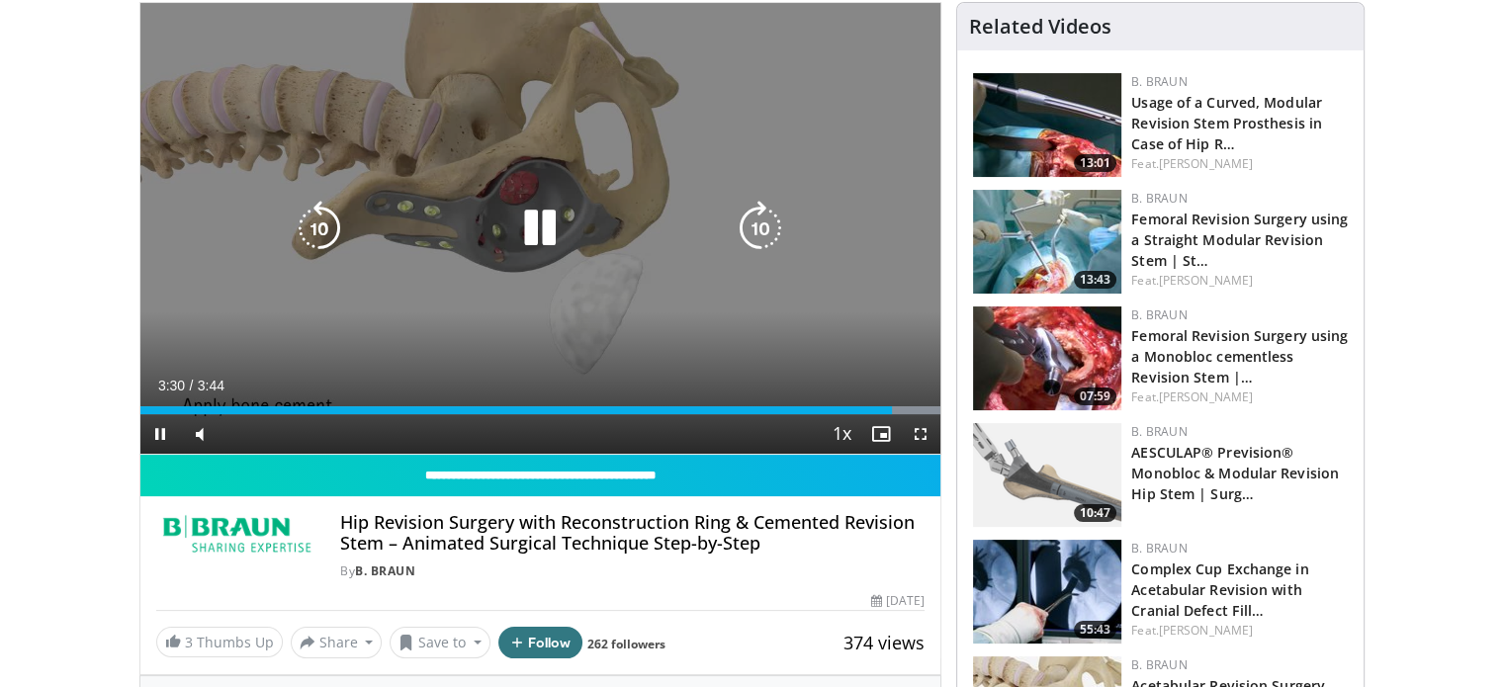
click at [438, 146] on div "10 seconds Tap to unmute" at bounding box center [540, 228] width 801 height 451
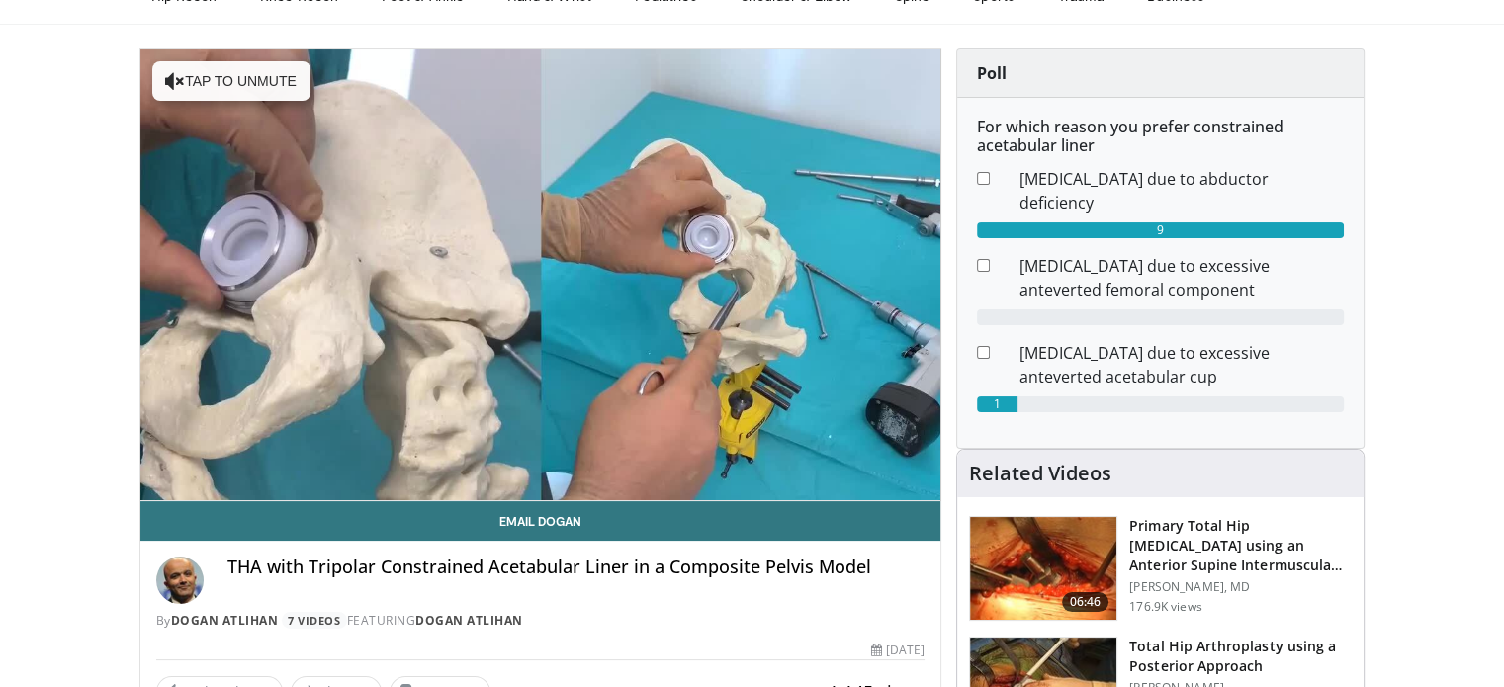
scroll to position [198, 0]
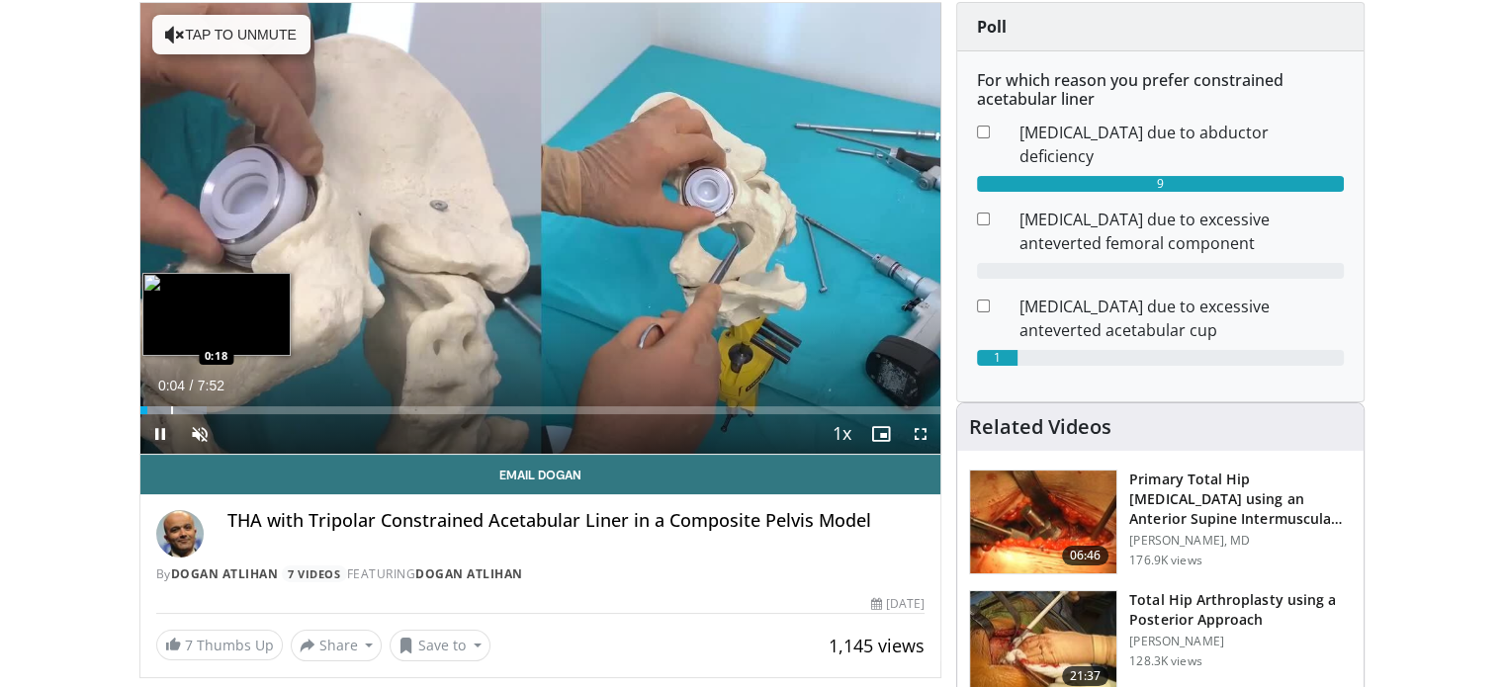
click at [177, 406] on div "Loaded : 8.38% 0:04 0:18" at bounding box center [540, 410] width 801 height 8
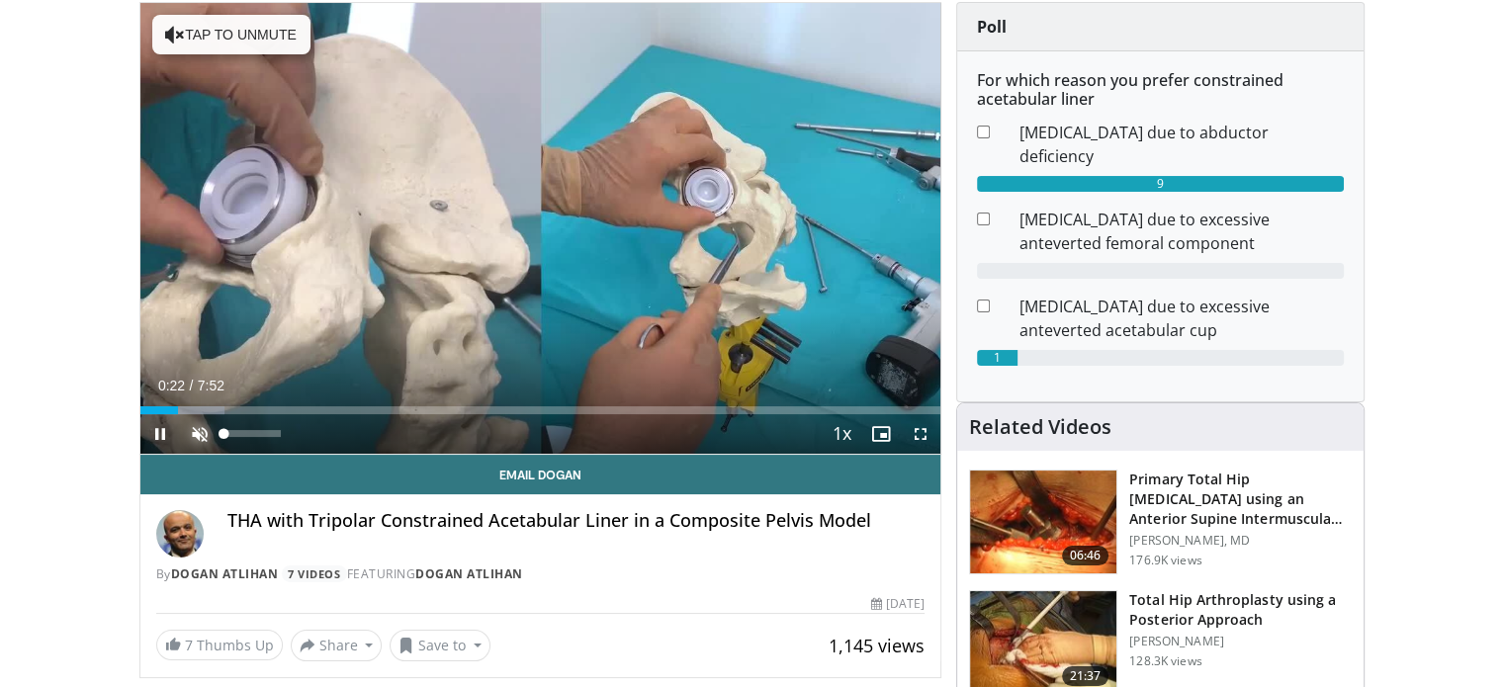
click at [200, 431] on span "Video Player" at bounding box center [200, 434] width 40 height 40
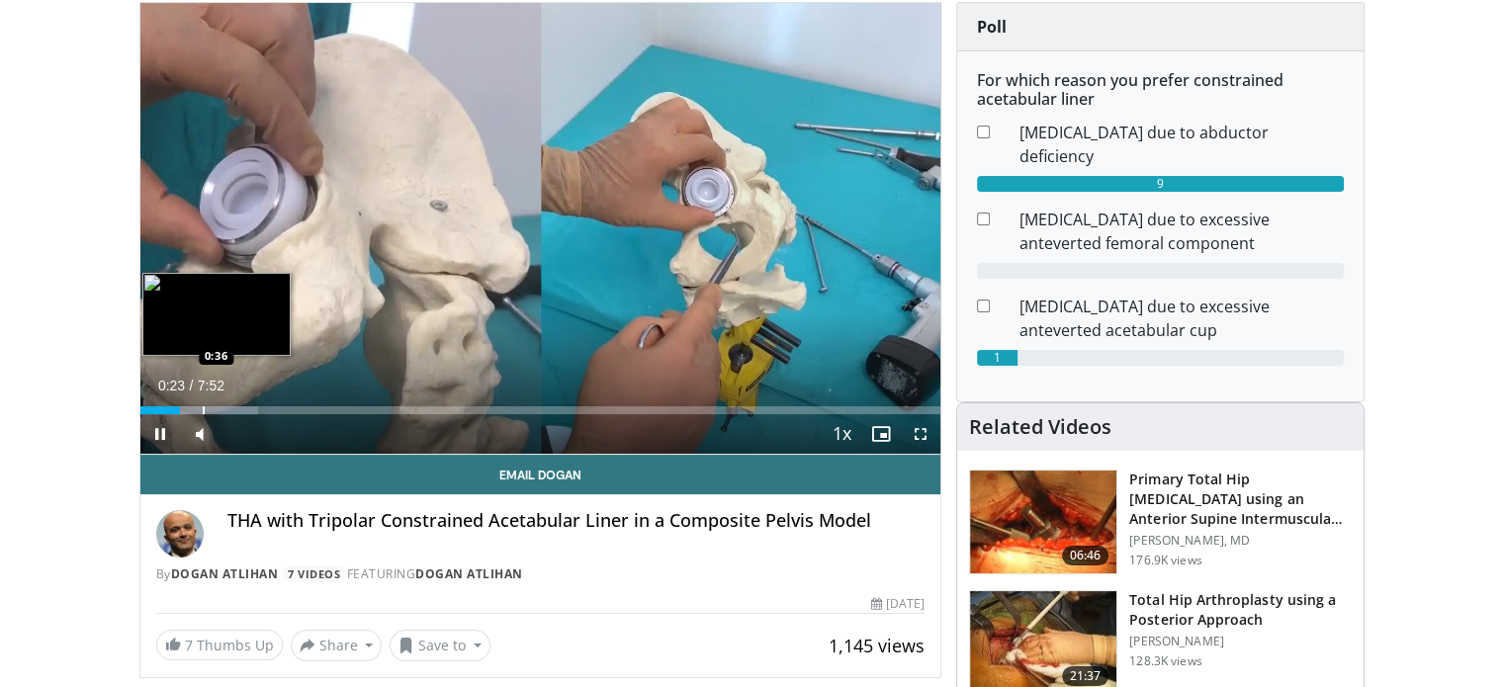
click at [206, 406] on div "Loaded : 14.80% 0:23 0:36" at bounding box center [540, 410] width 801 height 8
click at [193, 410] on div "Loaded : 21.15% 0:41 0:30" at bounding box center [540, 410] width 801 height 8
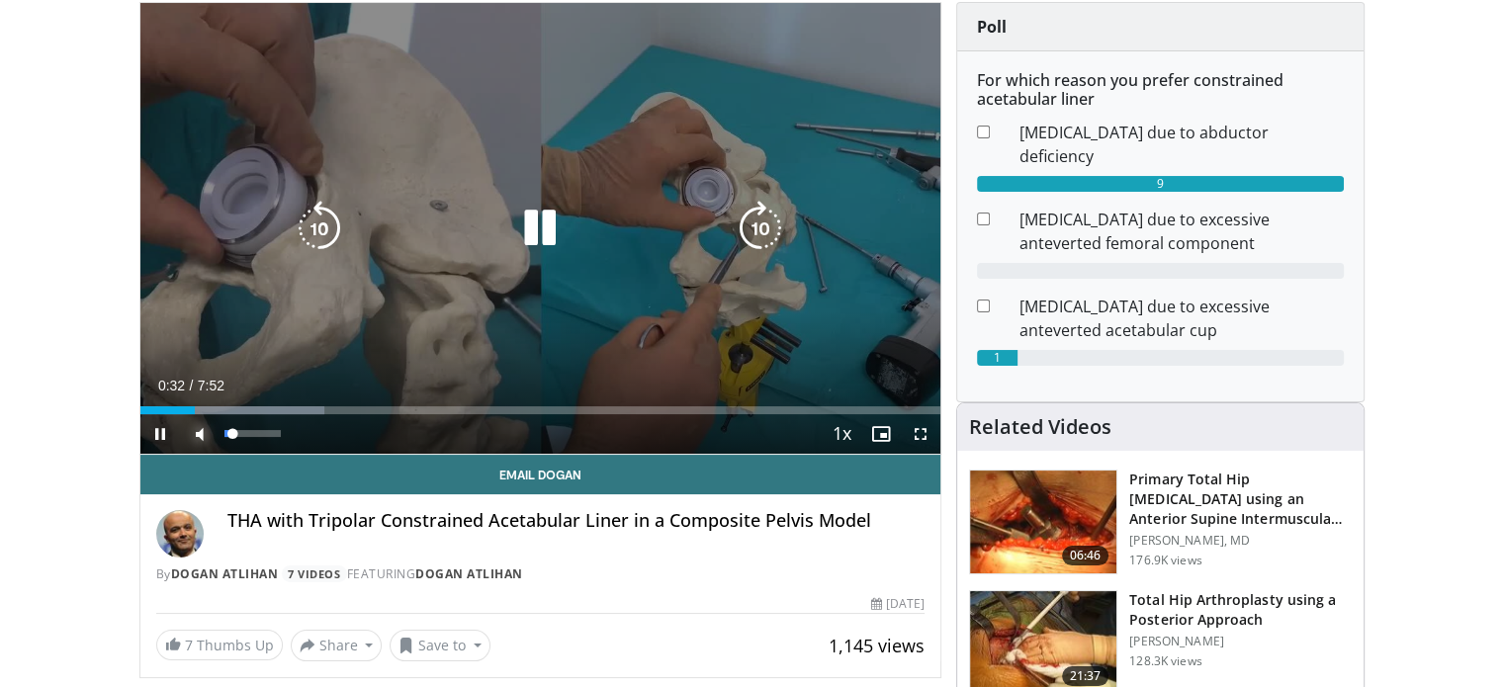
click at [217, 414] on span "Video Player" at bounding box center [200, 434] width 40 height 40
click at [202, 426] on span "Video Player" at bounding box center [200, 434] width 40 height 40
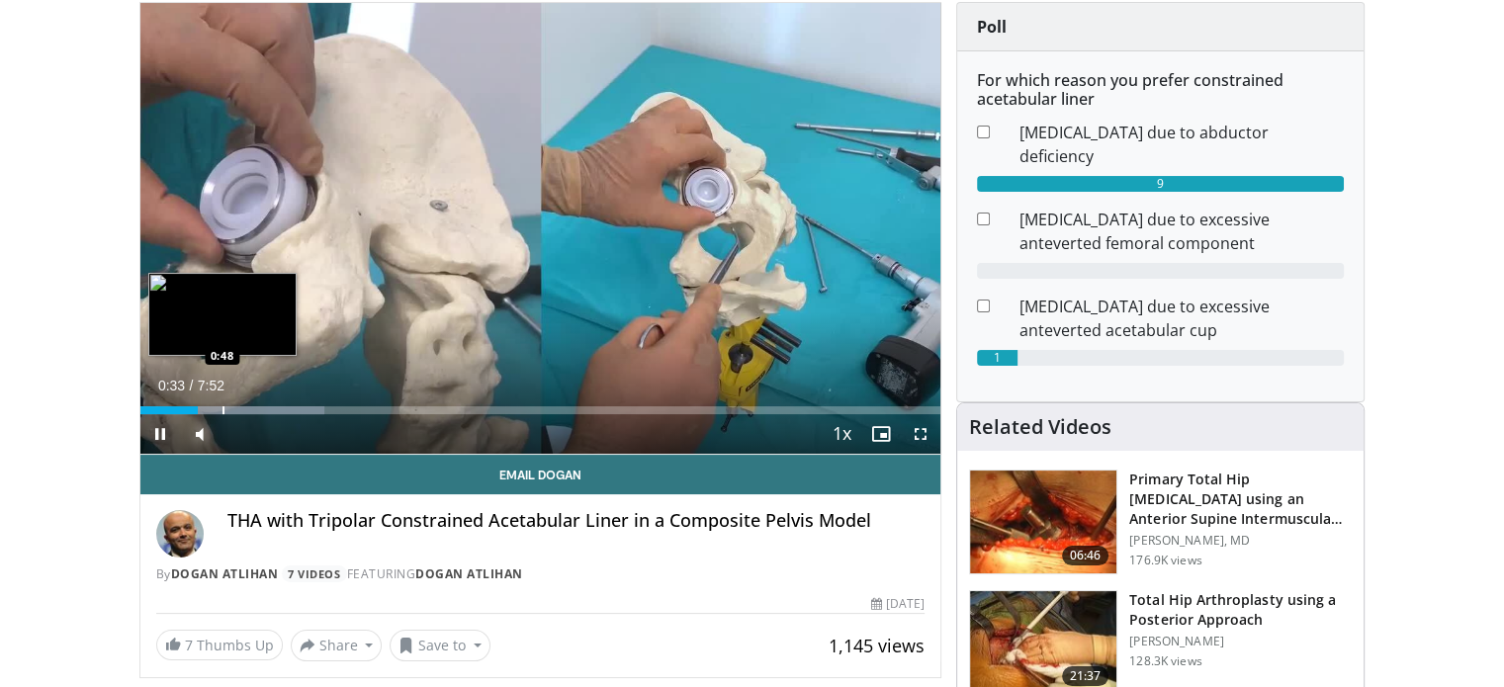
click at [224, 409] on div "Progress Bar" at bounding box center [223, 410] width 2 height 8
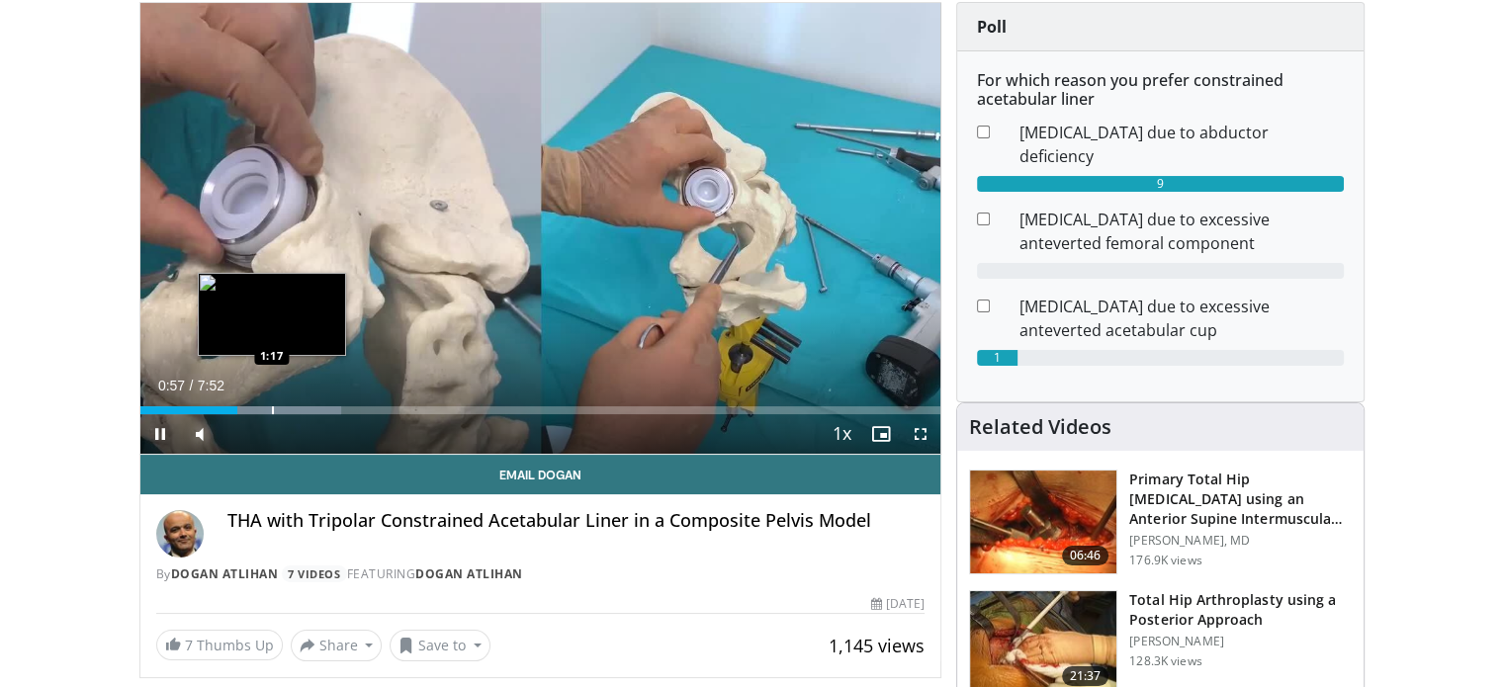
click at [272, 407] on div "Progress Bar" at bounding box center [273, 410] width 2 height 8
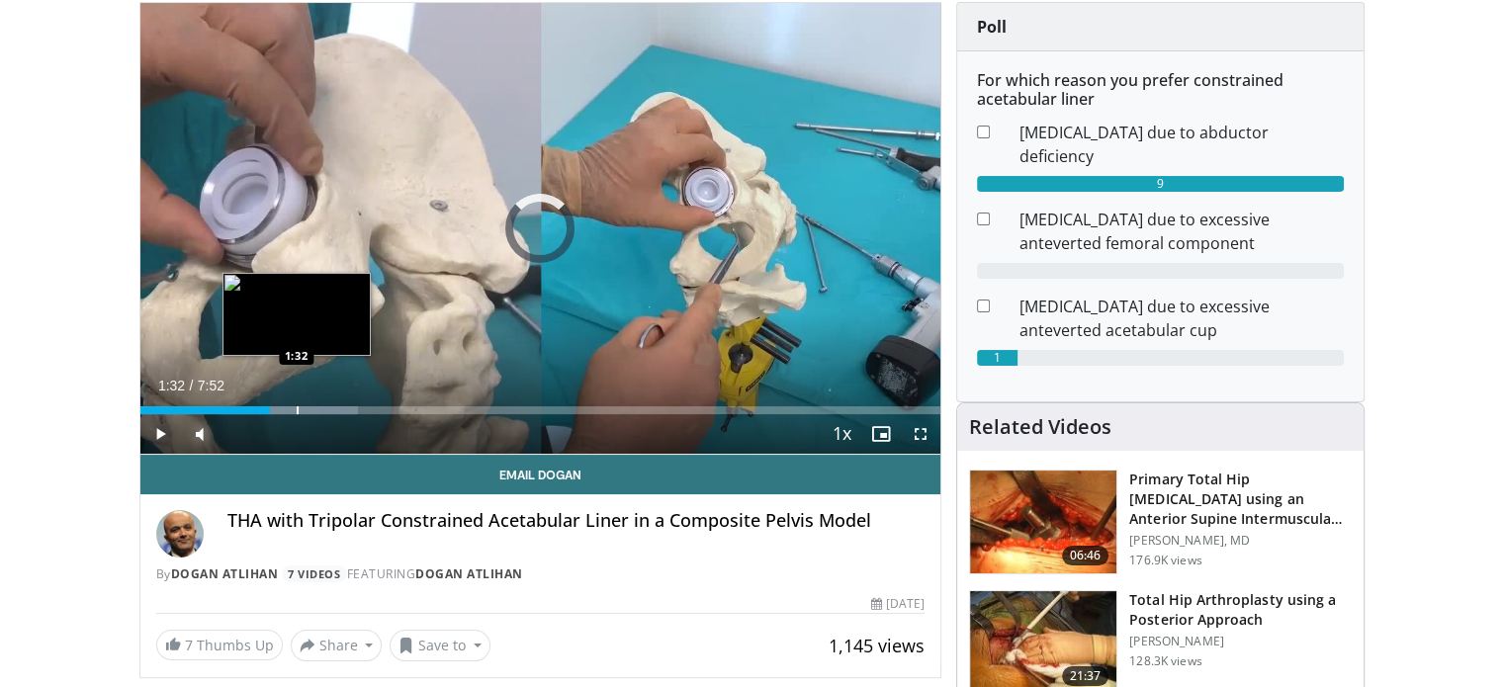
click at [297, 406] on div "Progress Bar" at bounding box center [298, 410] width 2 height 8
click at [316, 406] on div "Progress Bar" at bounding box center [317, 410] width 2 height 8
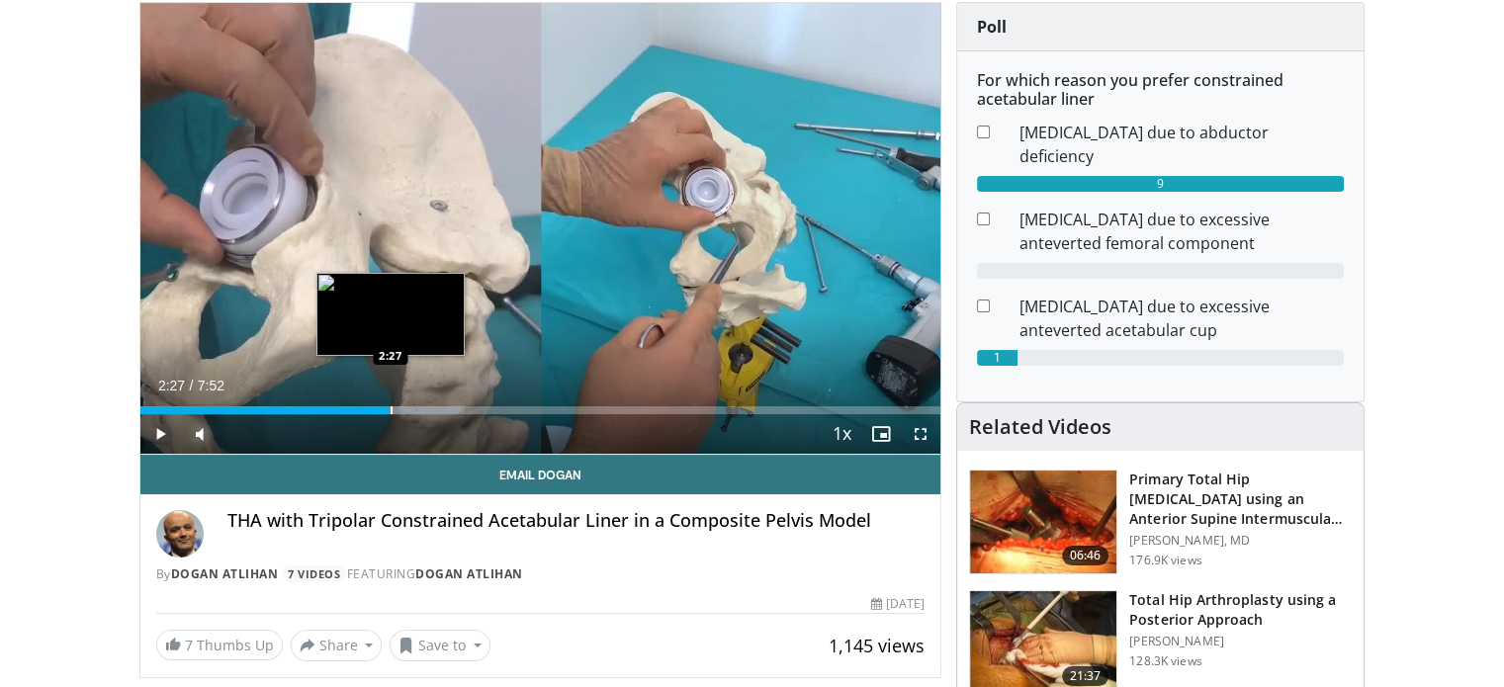
click at [391, 408] on div "Progress Bar" at bounding box center [392, 410] width 2 height 8
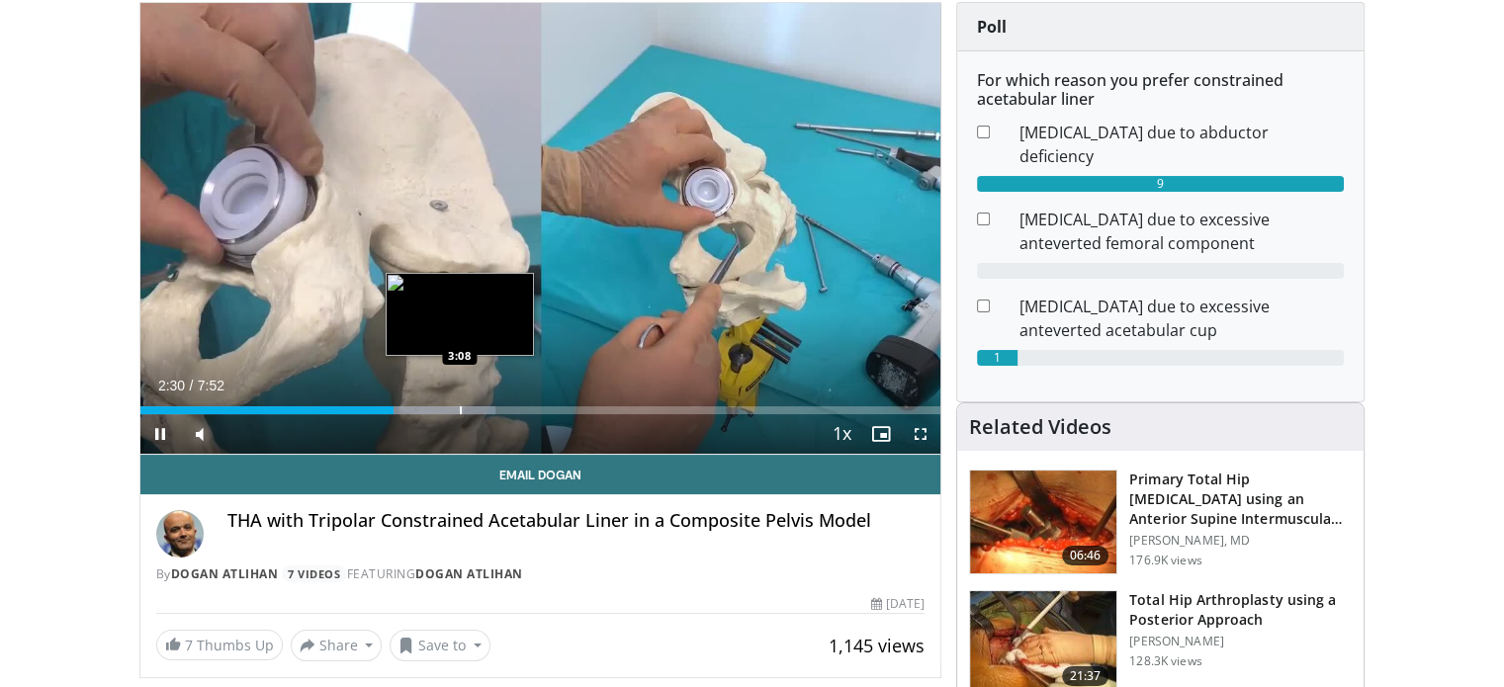
click at [460, 407] on div "Progress Bar" at bounding box center [461, 410] width 2 height 8
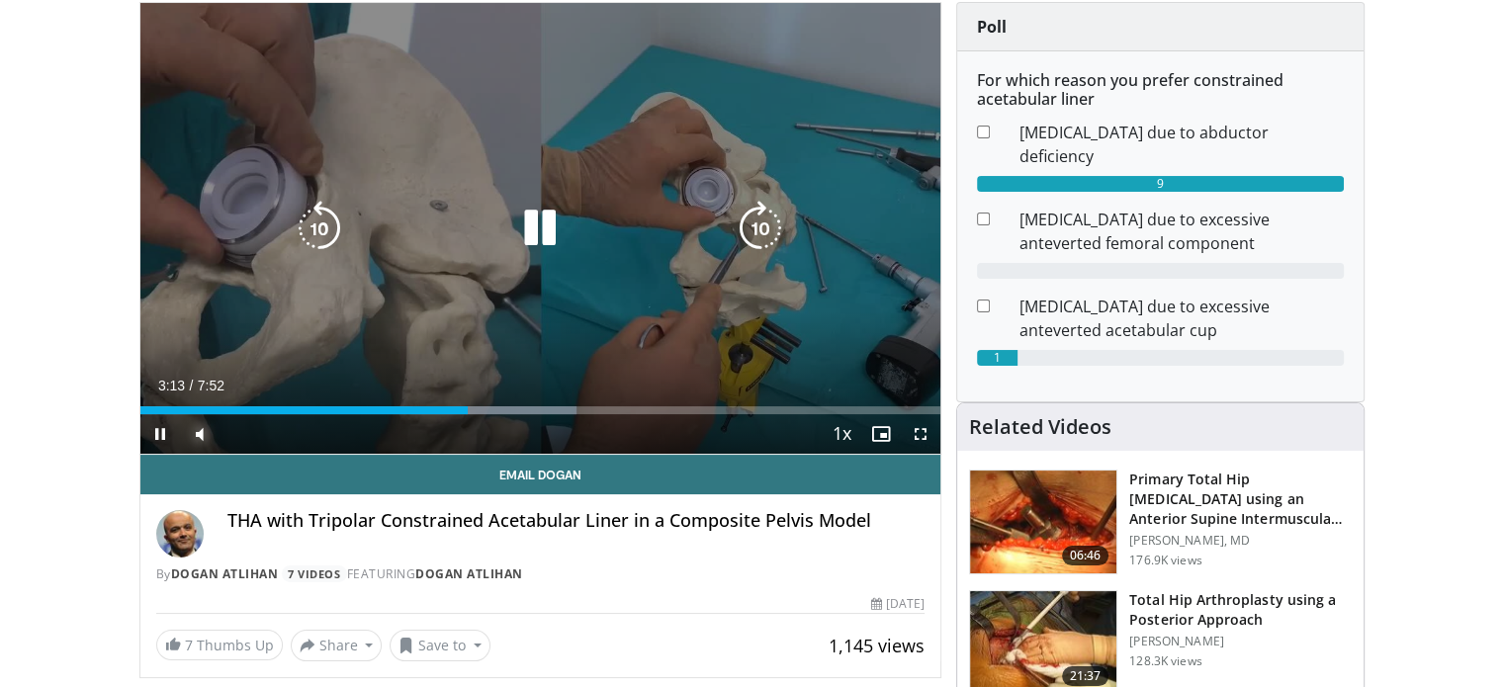
click at [0, 0] on div "Progress Bar" at bounding box center [0, 0] width 0 height 0
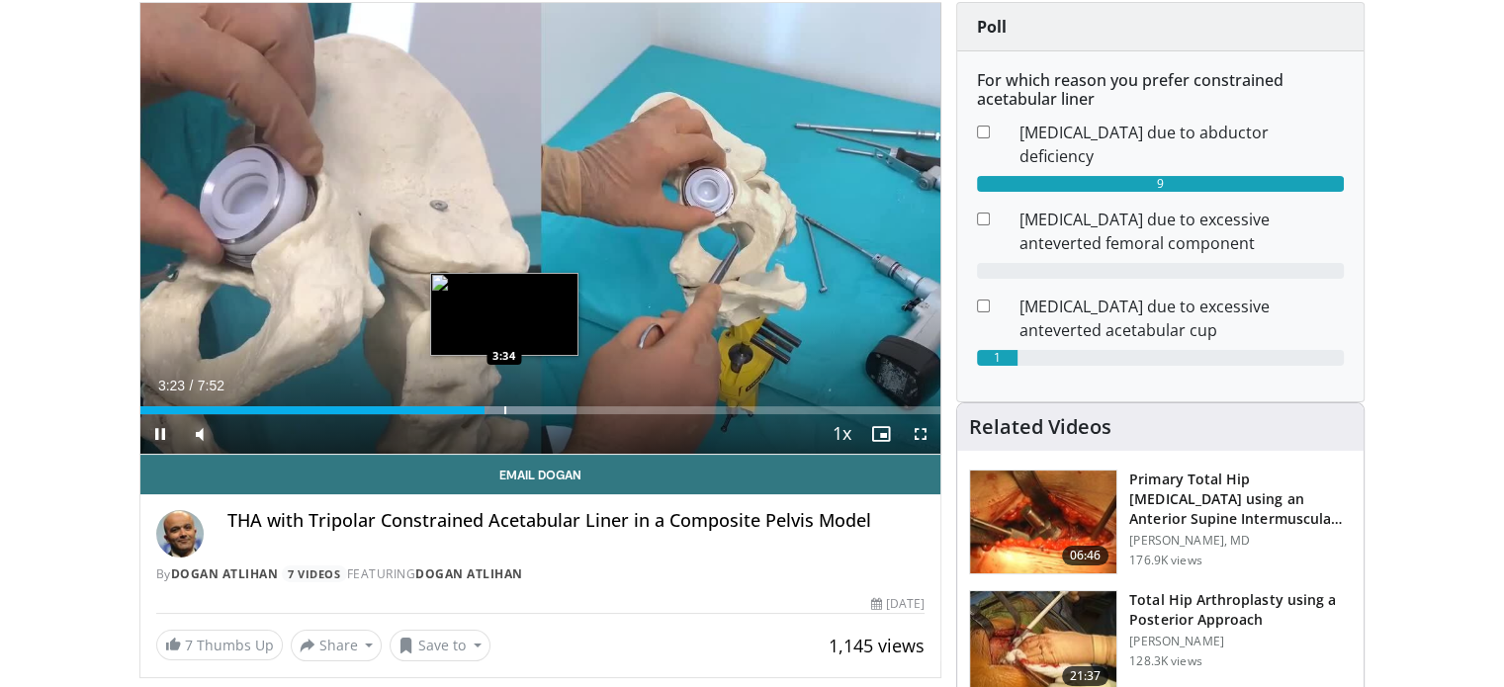
click at [506, 412] on div "Progress Bar" at bounding box center [505, 410] width 2 height 8
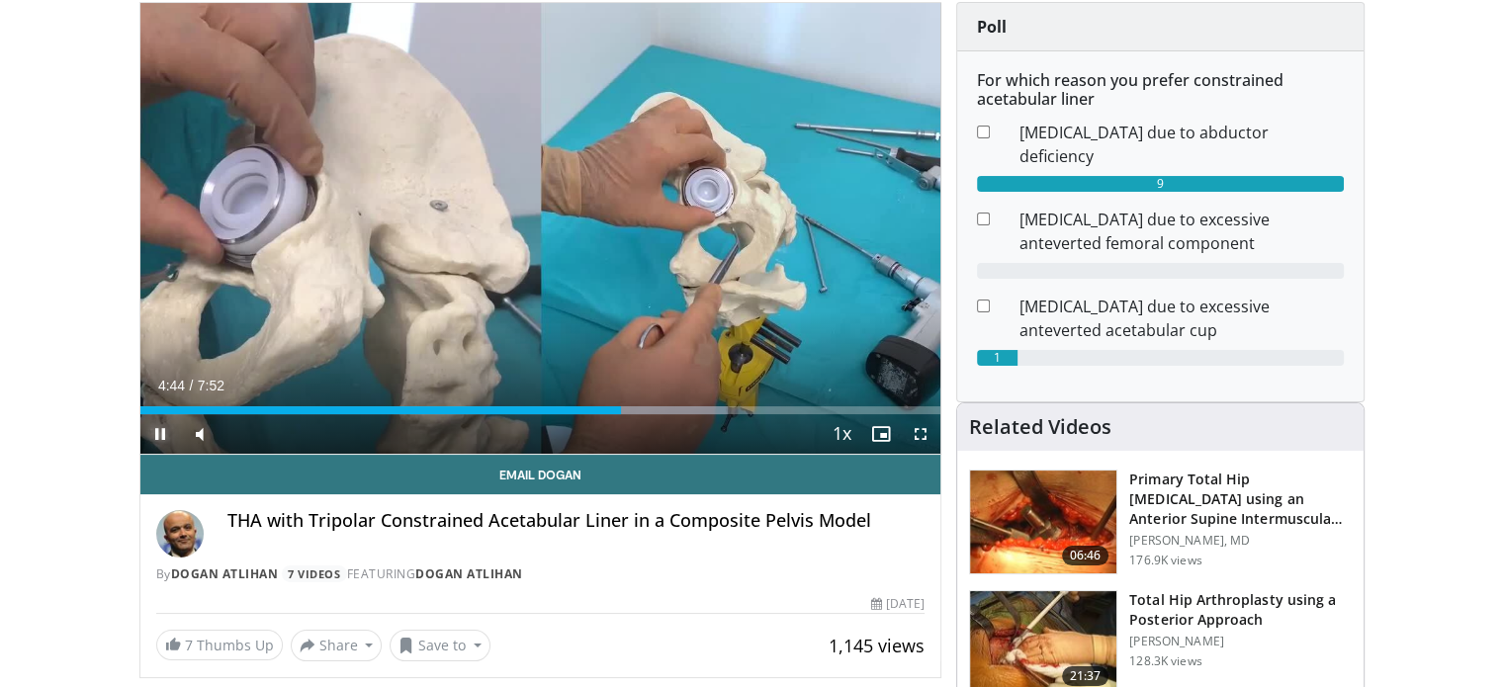
click at [162, 434] on span "Video Player" at bounding box center [160, 434] width 40 height 40
